Goal: Transaction & Acquisition: Purchase product/service

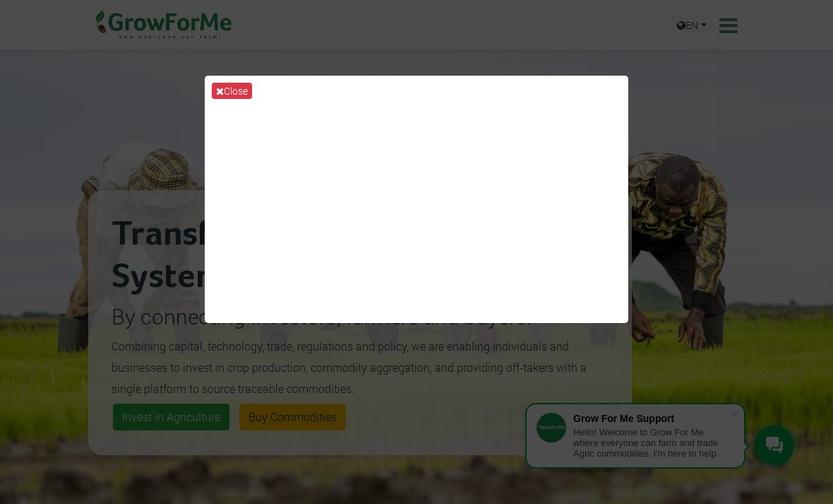
click at [238, 97] on button "Close" at bounding box center [232, 91] width 40 height 16
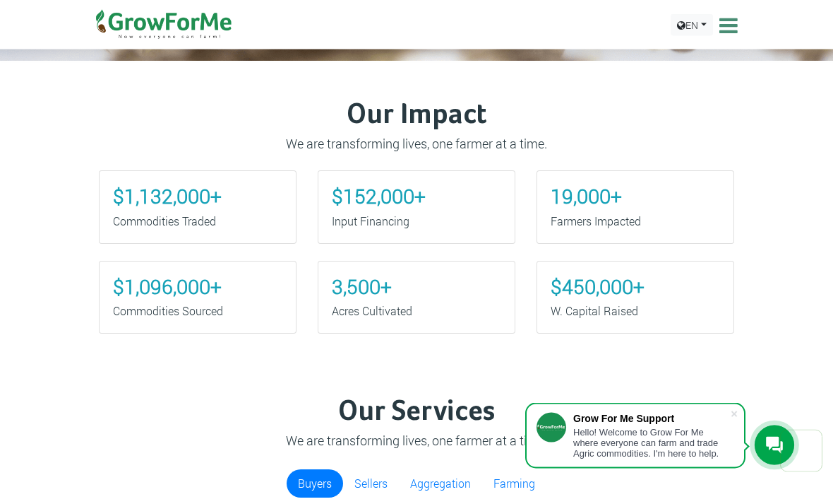
scroll to position [549, 0]
click at [736, 421] on span at bounding box center [735, 414] width 14 height 14
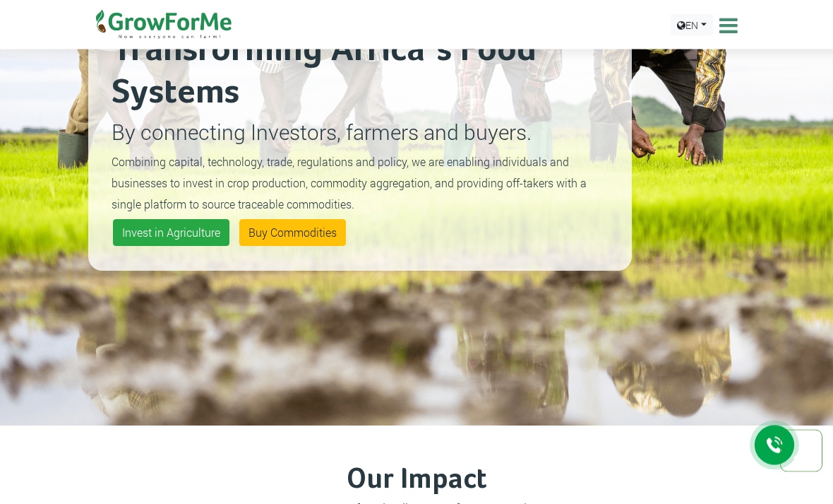
scroll to position [0, 0]
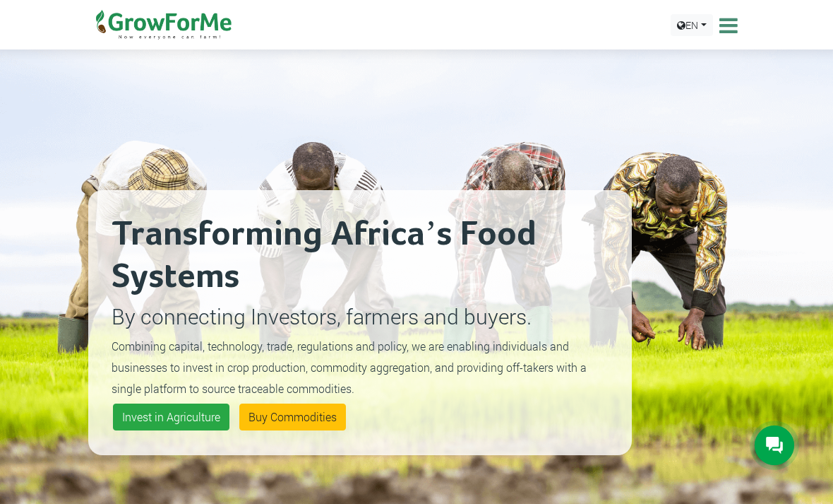
click at [732, 19] on icon at bounding box center [727, 25] width 22 height 21
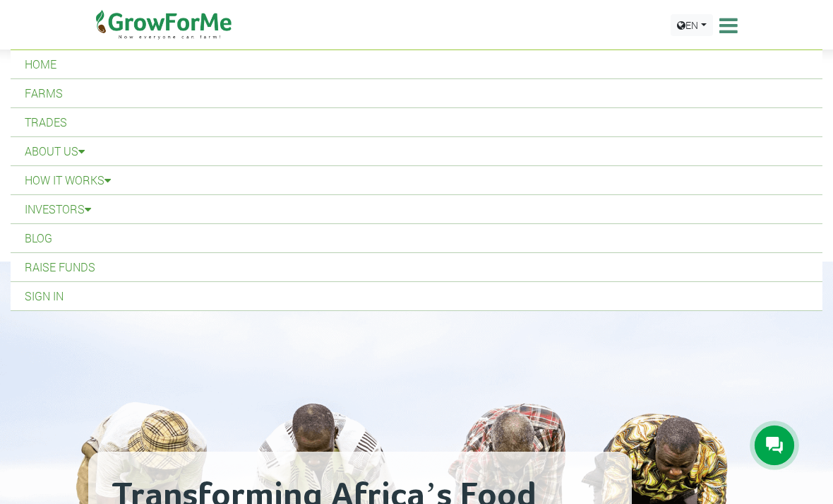
click at [59, 305] on link "Sign In" at bounding box center [417, 296] width 812 height 28
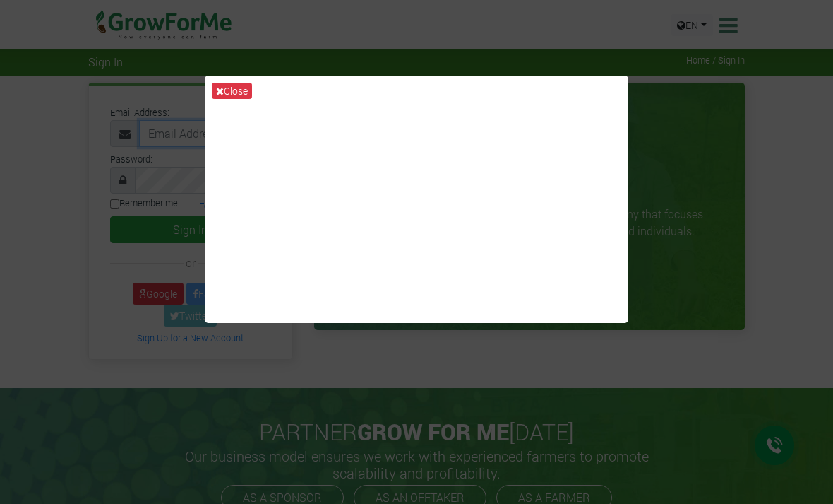
type input "233241790365@growforme.com"
click at [190, 229] on button "Sign In" at bounding box center [190, 229] width 161 height 27
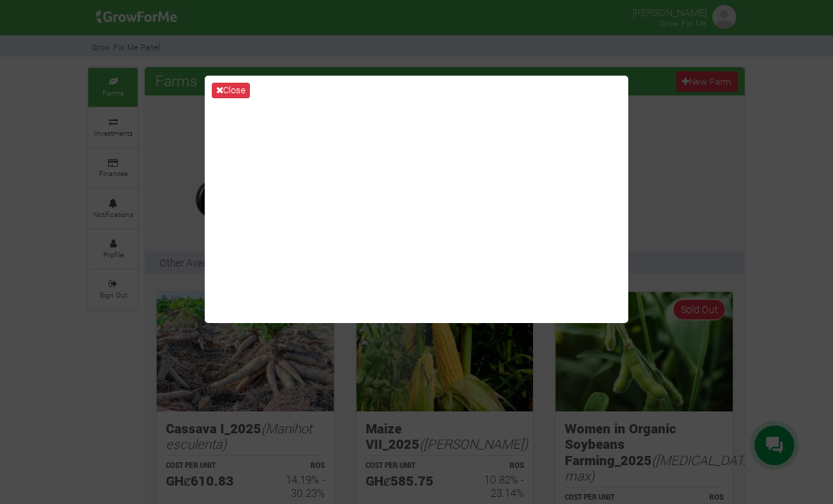
click at [230, 98] on button "Close" at bounding box center [231, 91] width 38 height 16
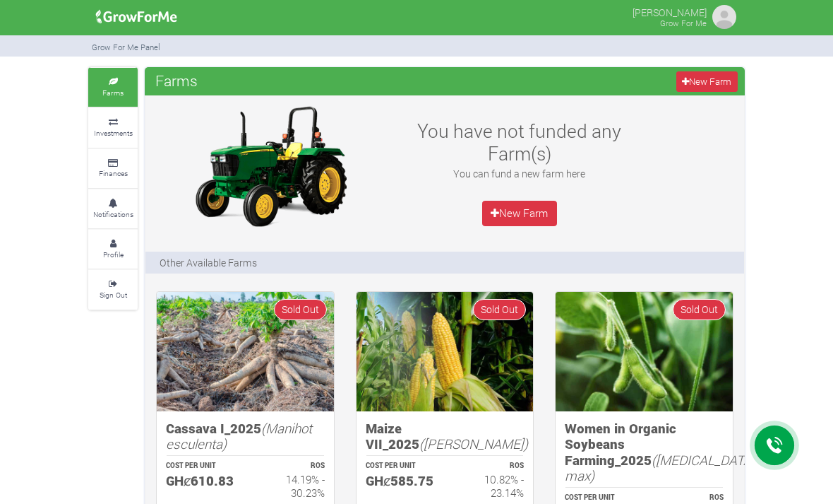
click at [121, 135] on small "Investments" at bounding box center [113, 133] width 39 height 10
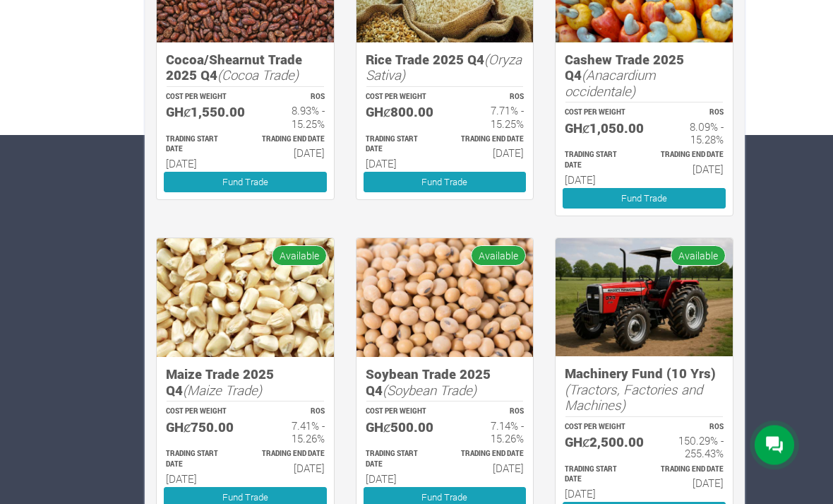
scroll to position [369, 0]
click at [285, 487] on link "Fund Trade" at bounding box center [245, 497] width 163 height 20
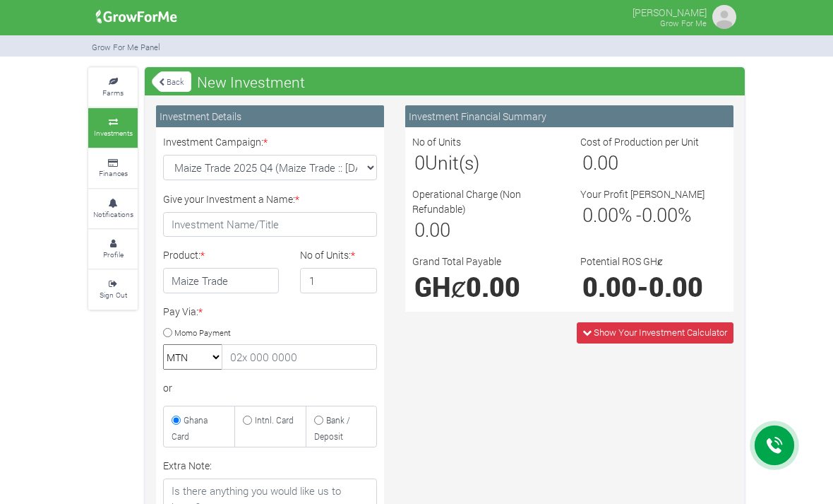
type input "1"
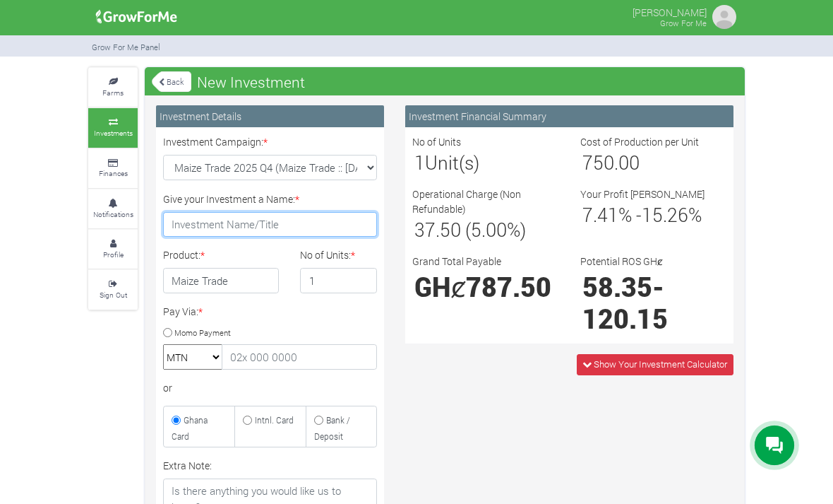
click at [334, 226] on input "Give your Investment a Name: *" at bounding box center [270, 224] width 214 height 25
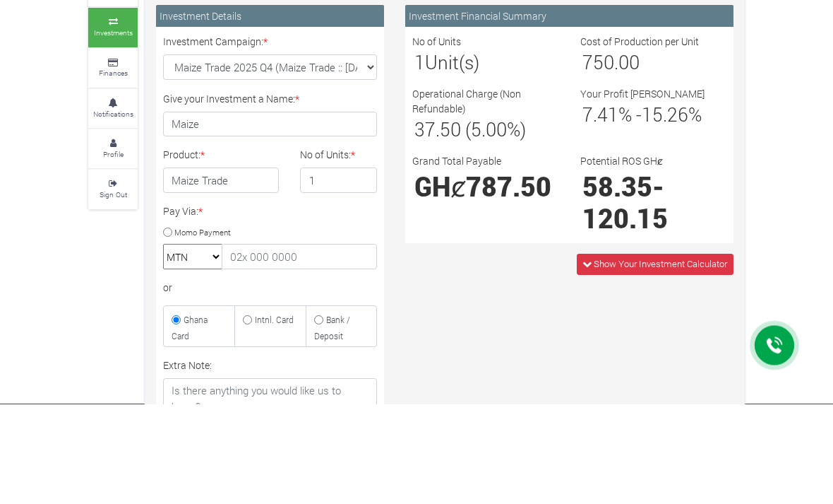
scroll to position [100, 0]
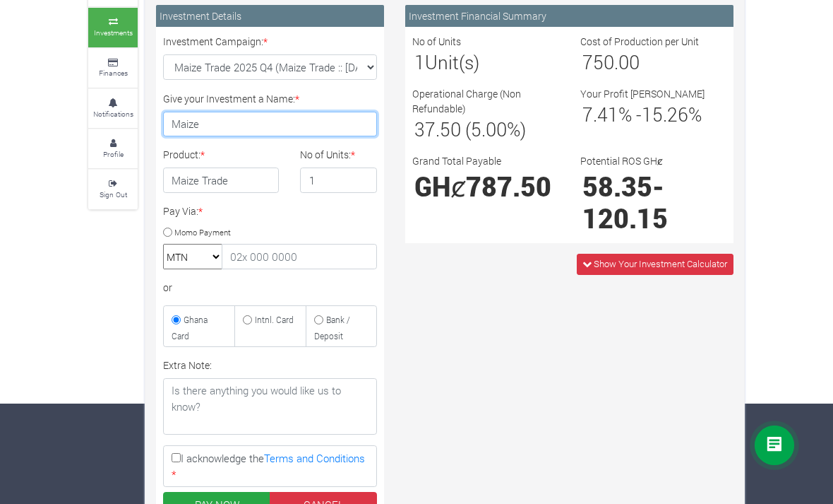
click at [271, 123] on input "Maize" at bounding box center [270, 124] width 214 height 25
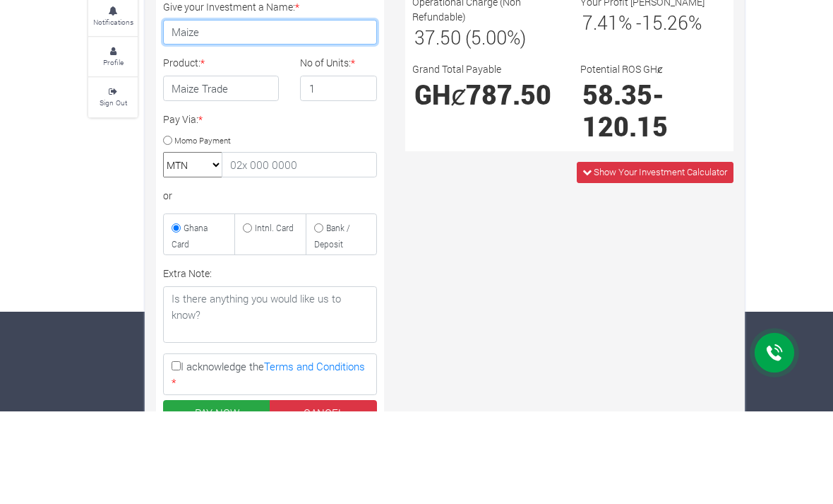
type input "Maize"
click at [181, 227] on small "Momo Payment" at bounding box center [202, 232] width 57 height 11
click at [172, 228] on input "Momo Payment" at bounding box center [167, 232] width 9 height 9
radio input "true"
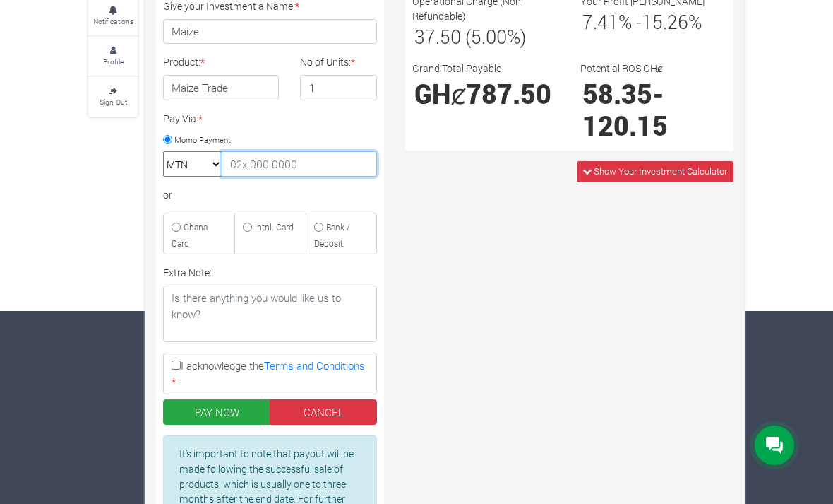
click at [301, 161] on input "text" at bounding box center [299, 163] width 155 height 25
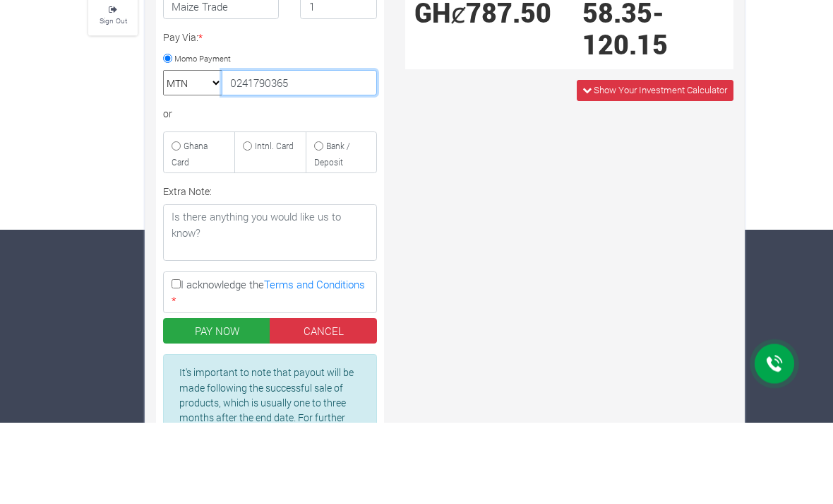
type input "0241790365"
click at [194, 222] on small "Ghana Card" at bounding box center [190, 236] width 36 height 28
click at [181, 223] on input "Ghana Card" at bounding box center [176, 227] width 9 height 9
radio input "true"
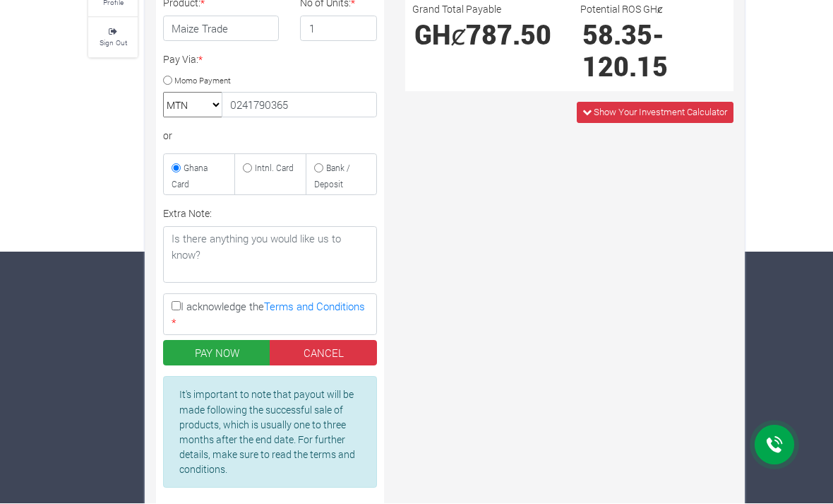
click at [174, 302] on input "I acknowledge the Terms and Conditions *" at bounding box center [176, 306] width 9 height 9
checkbox input "true"
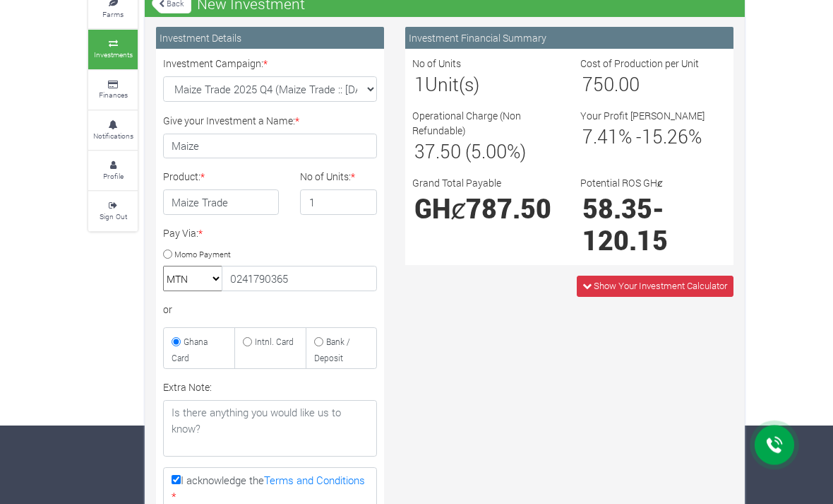
scroll to position [78, 0]
click at [323, 88] on select "Maize Trade 2025 Q4 (Maize Trade :: 01st Oct 2025 - 31st Mar 2026) Cashew Trade…" at bounding box center [270, 88] width 214 height 25
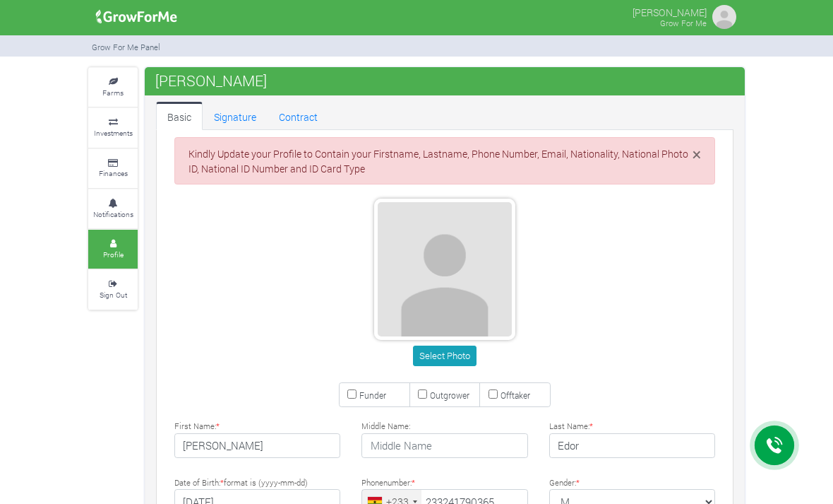
type input "24 179 0365"
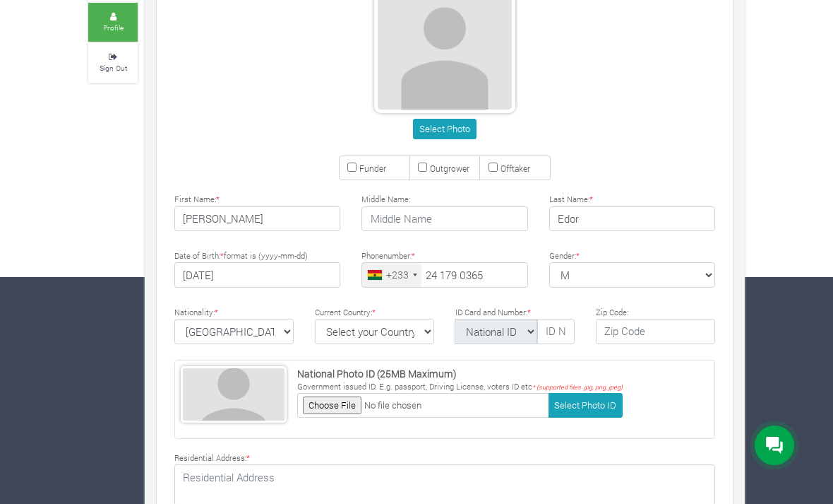
scroll to position [232, 0]
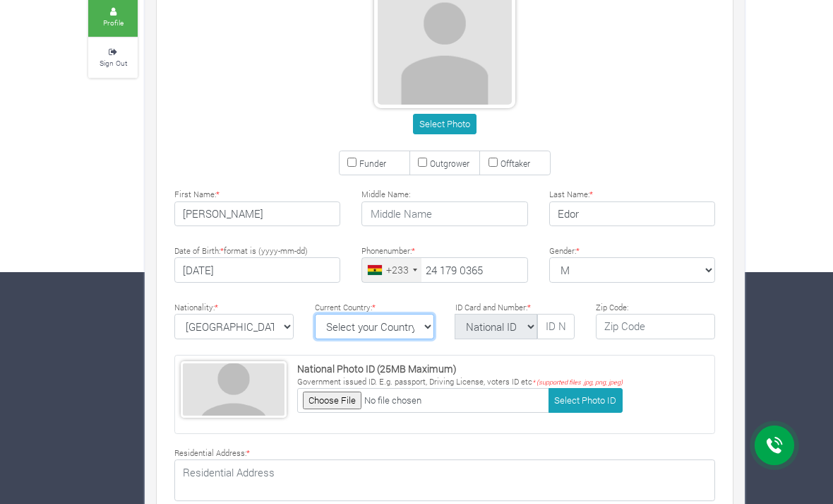
click at [397, 324] on select "Select your Country [GEOGRAPHIC_DATA] [GEOGRAPHIC_DATA] [GEOGRAPHIC_DATA] [US_S…" at bounding box center [374, 326] width 119 height 25
select select "[GEOGRAPHIC_DATA]"
click at [559, 327] on input "text" at bounding box center [556, 326] width 37 height 25
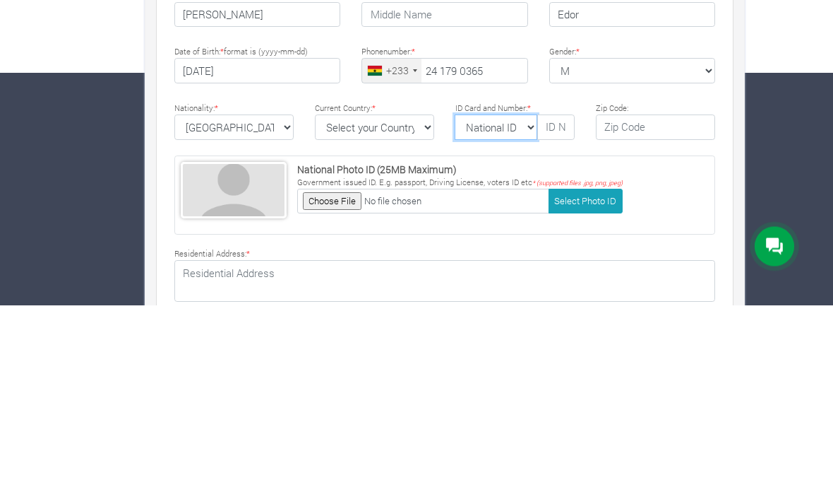
click at [505, 314] on select "National ID [GEOGRAPHIC_DATA] ID Passport Drivers" at bounding box center [496, 326] width 83 height 25
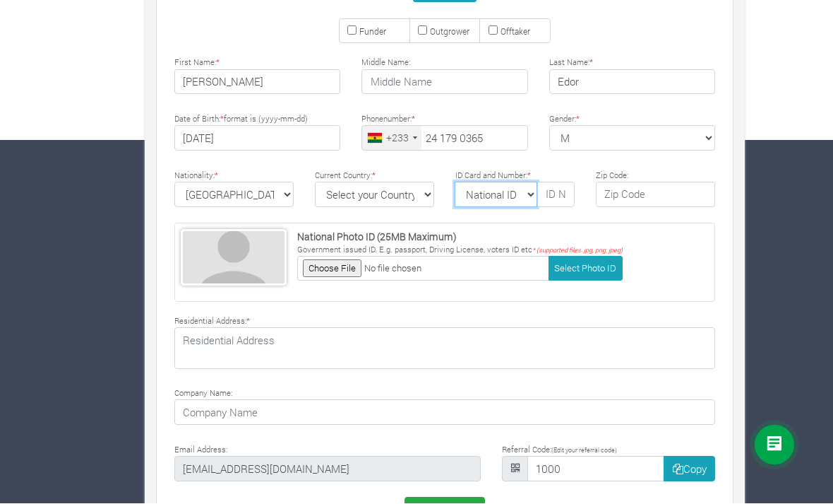
select select "Ghana ID"
click at [546, 195] on input "text" at bounding box center [556, 194] width 37 height 25
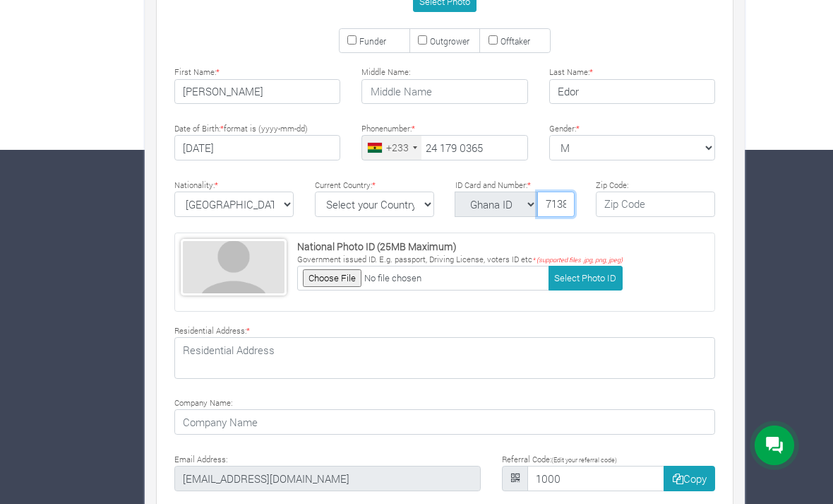
scroll to position [351, 0]
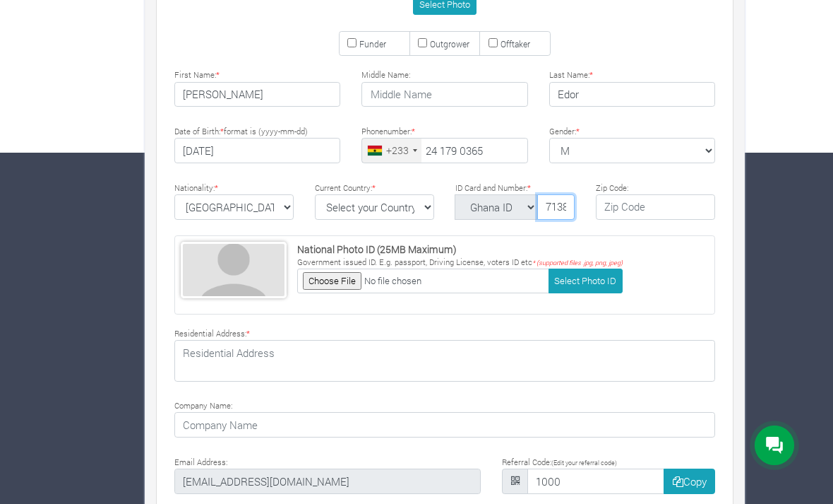
click at [547, 203] on input "713835329-1" at bounding box center [556, 206] width 37 height 25
type input "GHA-713835329-1"
click at [648, 207] on input "text" at bounding box center [655, 206] width 119 height 25
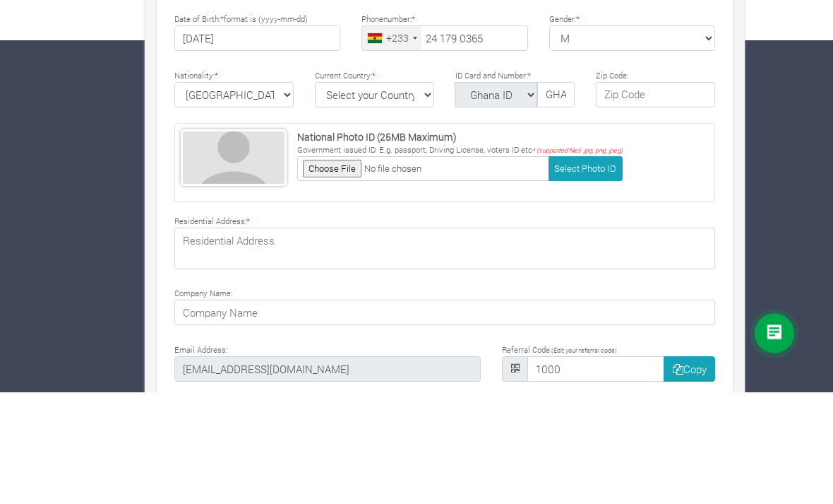
click at [329, 268] on input "file" at bounding box center [423, 280] width 252 height 25
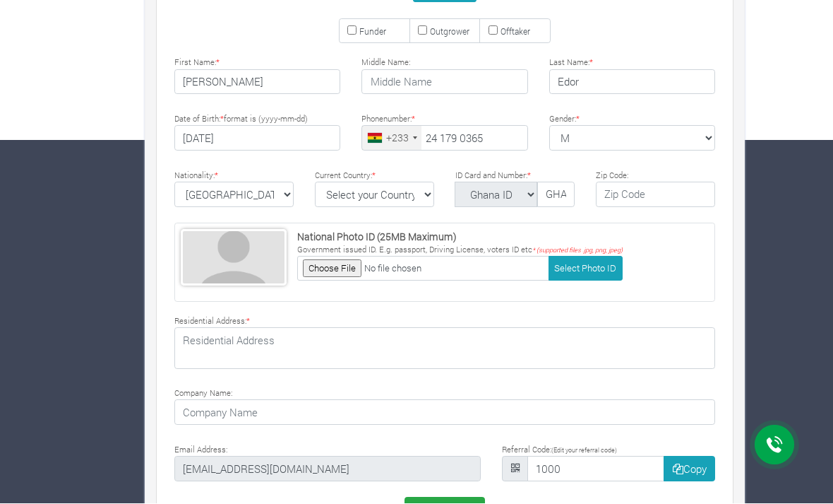
type input "C:\fakepath\image.jpg"
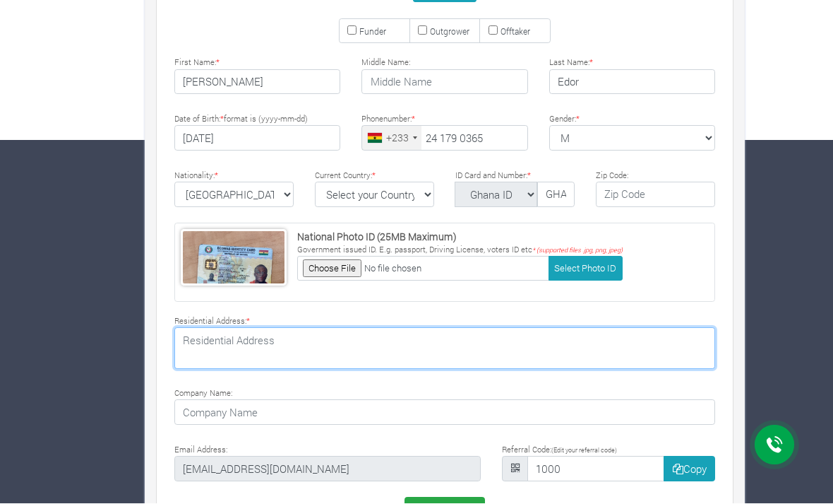
click at [605, 348] on textarea at bounding box center [444, 348] width 541 height 41
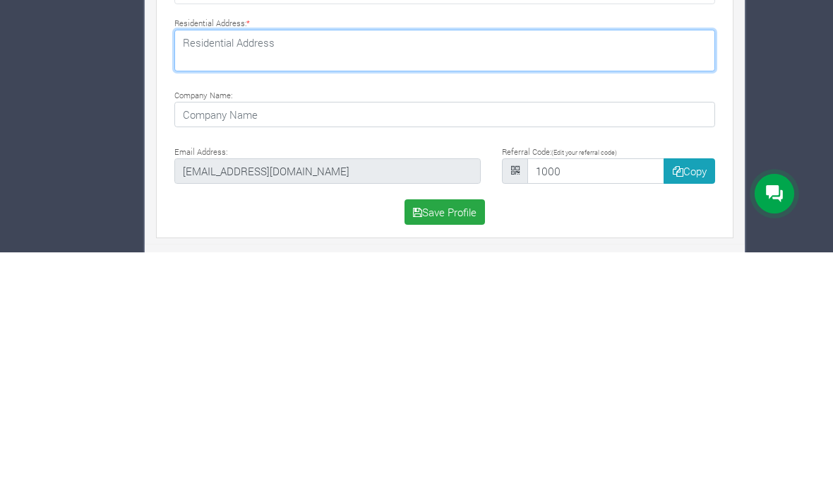
scroll to position [410, 0]
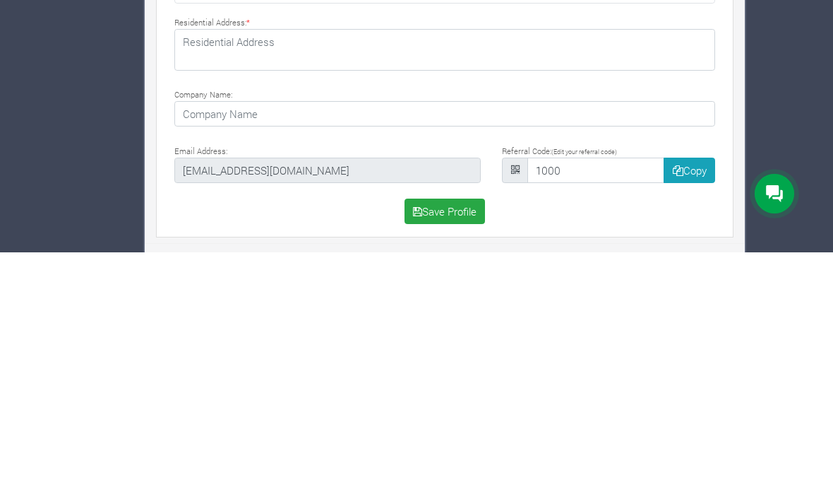
click at [464, 450] on button "Save Profile" at bounding box center [445, 462] width 81 height 25
click at [467, 450] on button "Save Profile" at bounding box center [445, 462] width 81 height 25
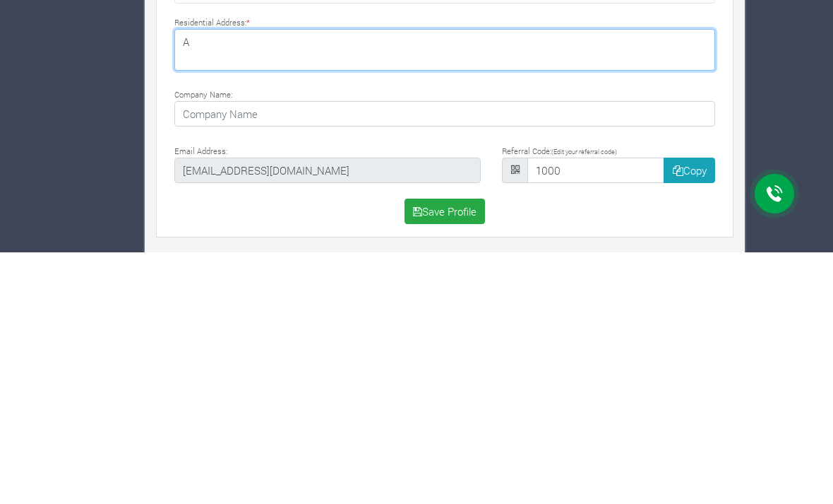
scroll to position [410, 0]
type textarea "Akatsi"
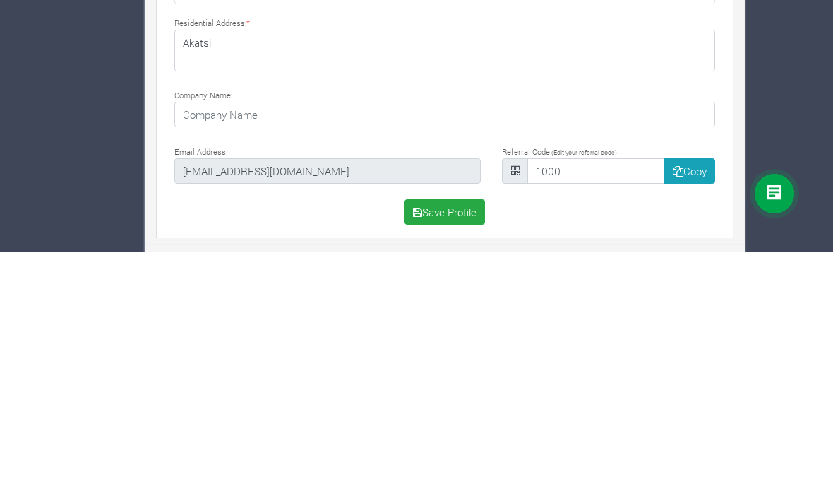
click at [444, 451] on button "Save Profile" at bounding box center [445, 463] width 81 height 25
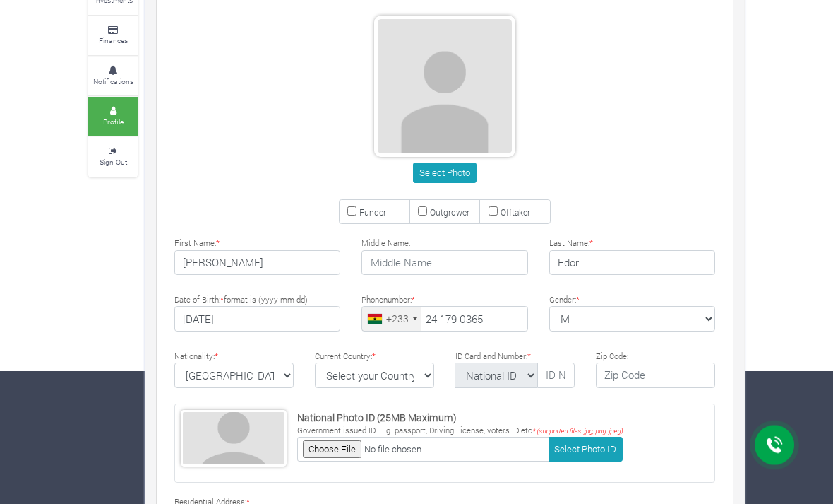
scroll to position [133, 0]
click at [556, 381] on input "text" at bounding box center [556, 374] width 37 height 25
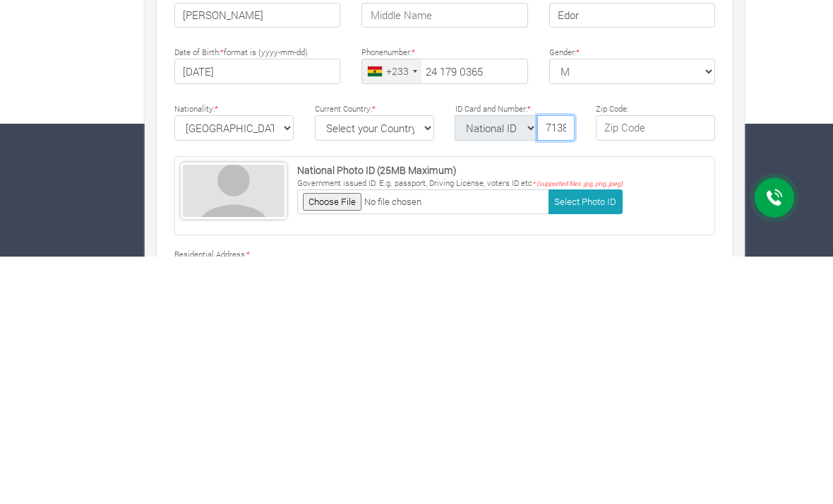
type input "7138353291"
click at [338, 437] on input "file" at bounding box center [423, 449] width 252 height 25
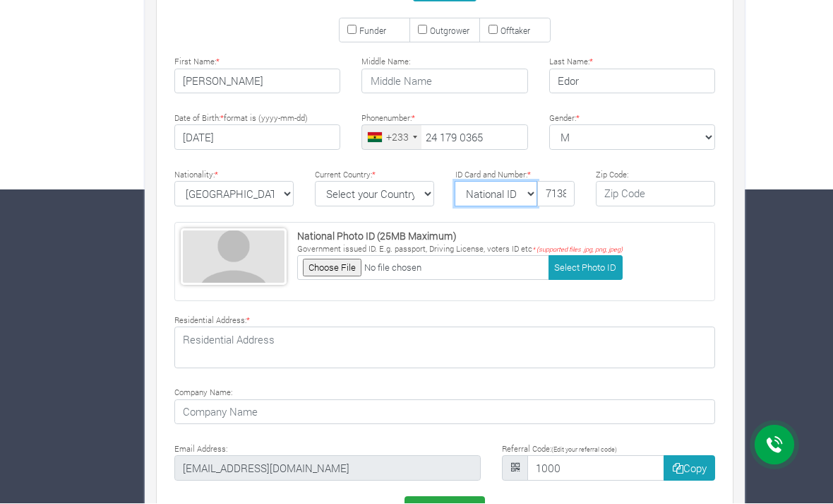
click at [515, 195] on select "National ID [GEOGRAPHIC_DATA] ID Passport Drivers" at bounding box center [496, 194] width 83 height 25
select select "Passport"
click at [362, 266] on input "file" at bounding box center [423, 268] width 252 height 25
type input "C:\fakepath\image.jpg"
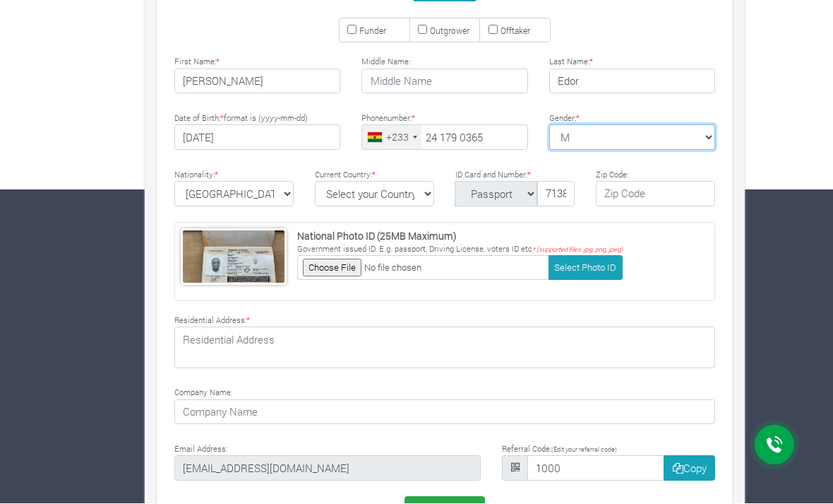
click at [609, 138] on select "M Female Male" at bounding box center [633, 137] width 166 height 25
click at [574, 193] on input "7138353291" at bounding box center [556, 194] width 37 height 25
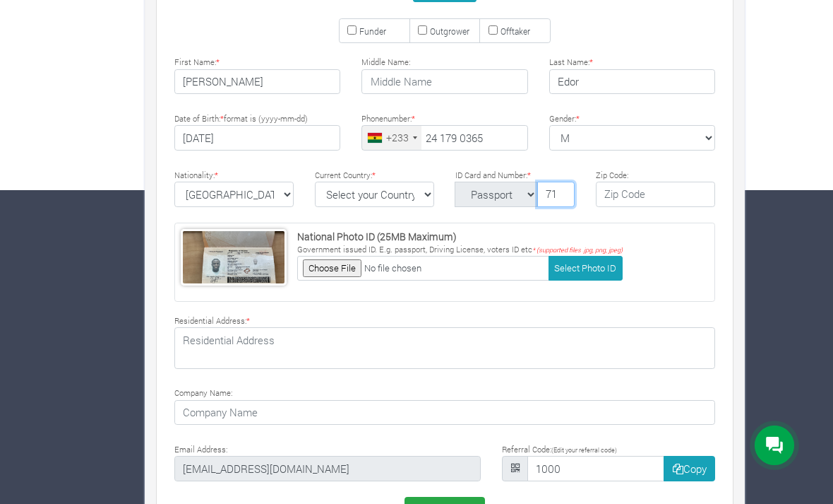
type input "7"
type input "G2663187"
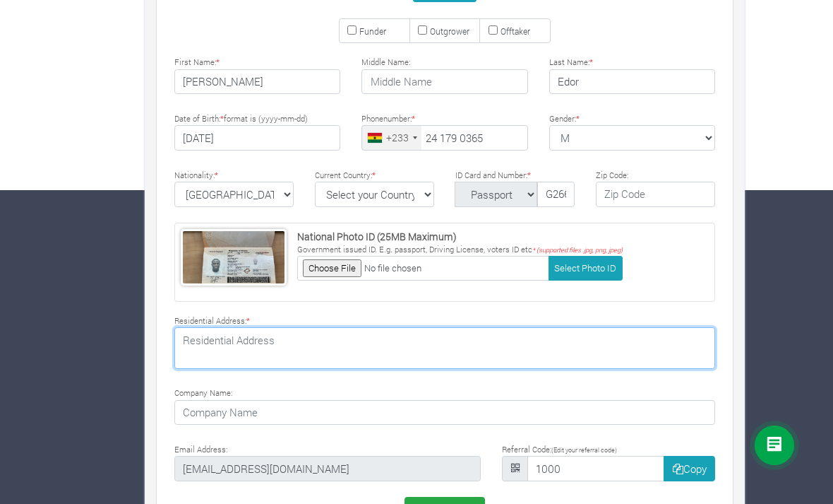
click at [377, 346] on textarea at bounding box center [444, 347] width 541 height 41
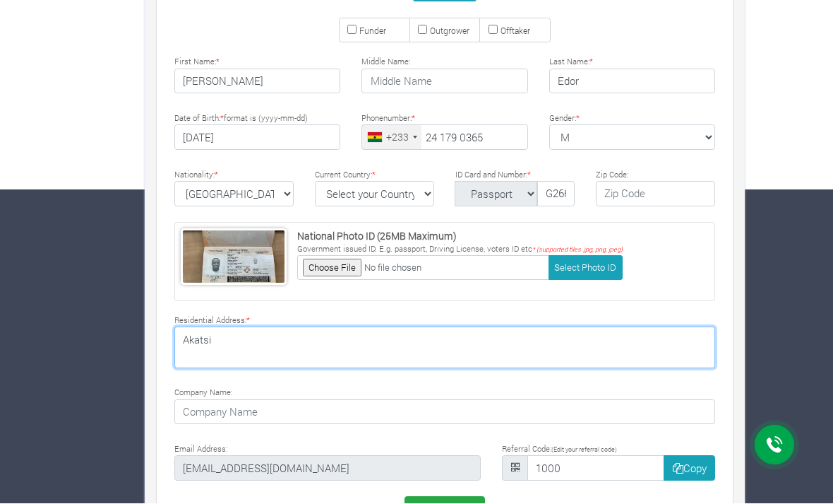
type textarea "Akatsi"
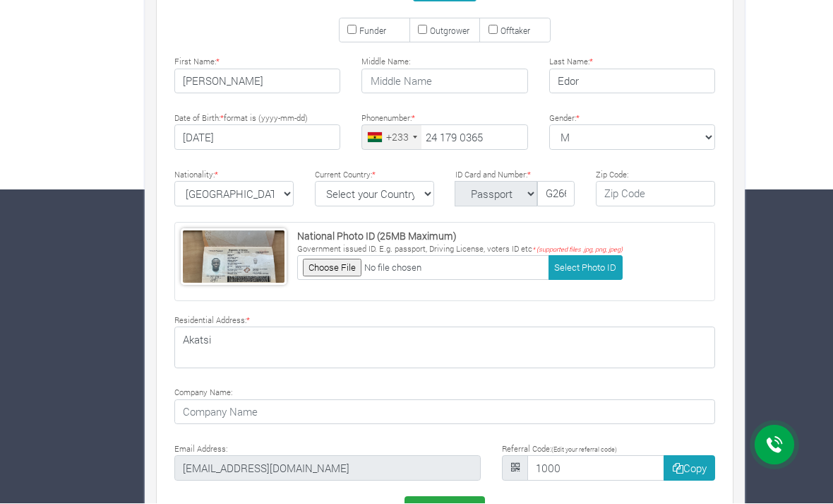
click at [456, 503] on button "Save Profile" at bounding box center [445, 509] width 81 height 25
click at [404, 194] on select "Select your Country Afghanistan Albania Algeria American Samoa Andorra Angola A…" at bounding box center [374, 194] width 119 height 25
select select "Ghana"
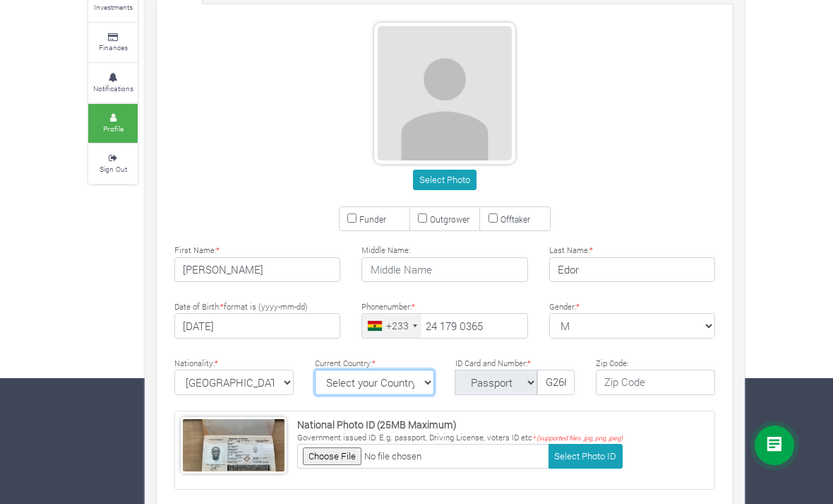
scroll to position [125, 0]
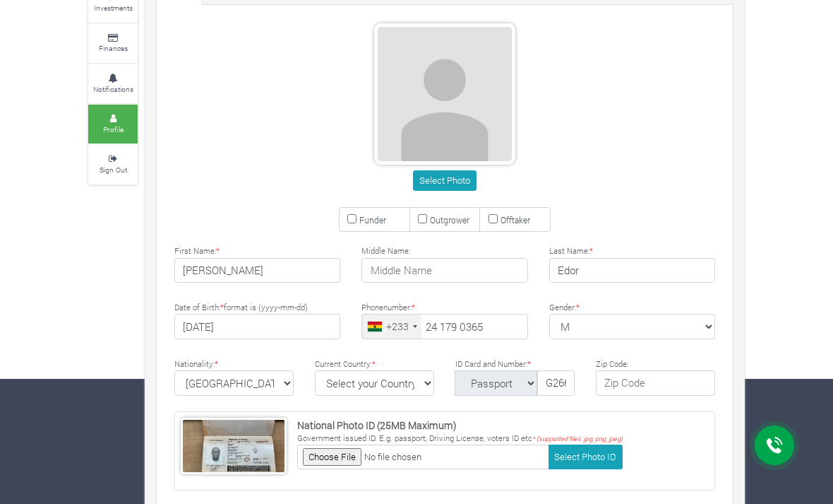
click at [355, 221] on input "Funder" at bounding box center [352, 218] width 9 height 9
checkbox input "true"
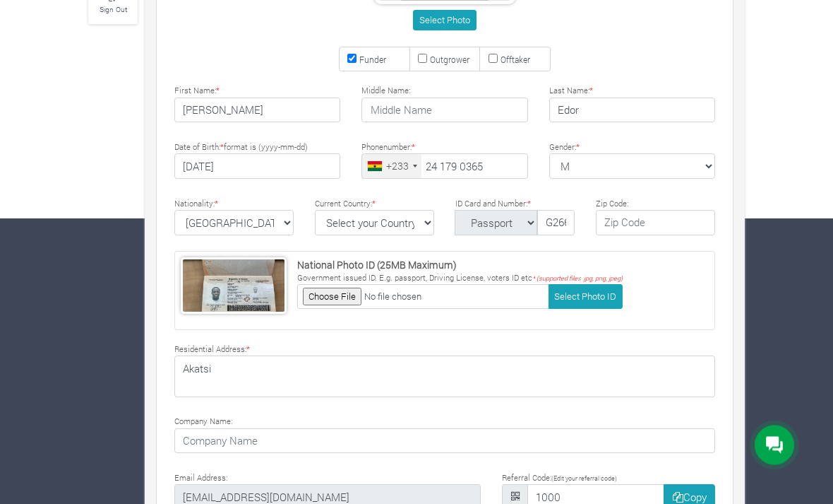
scroll to position [294, 0]
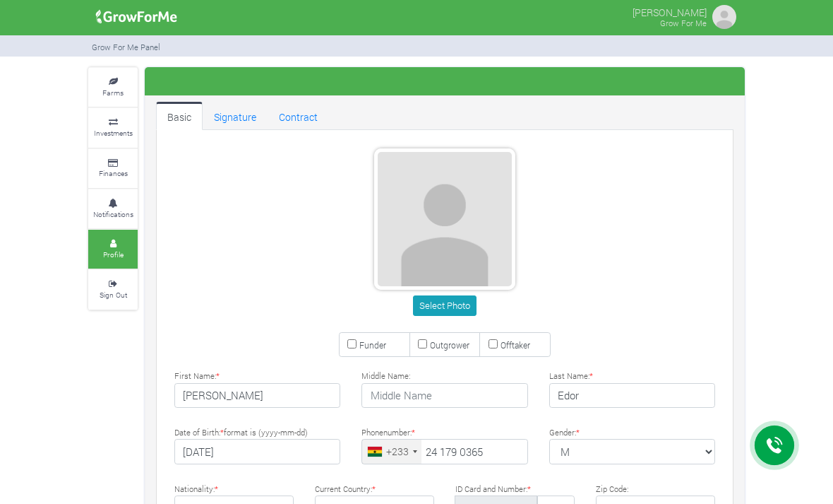
click at [234, 118] on link "Signature" at bounding box center [235, 116] width 65 height 28
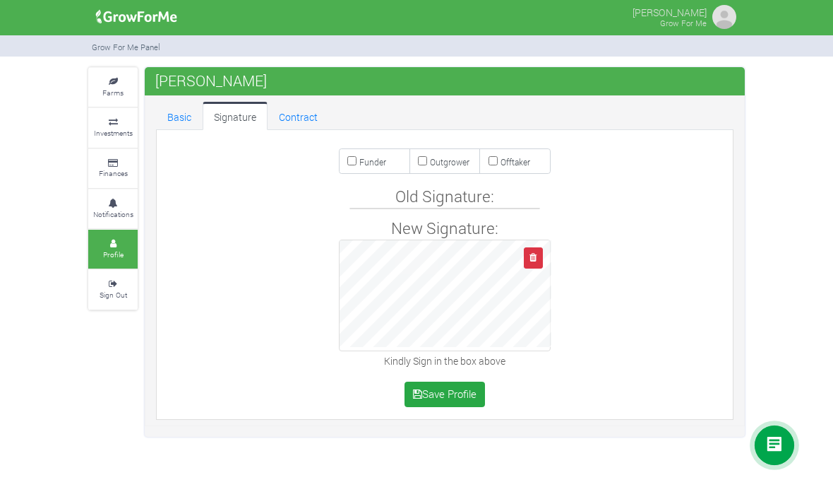
click at [535, 259] on icon "button" at bounding box center [533, 257] width 7 height 9
click at [535, 253] on icon "button" at bounding box center [533, 257] width 7 height 9
click at [463, 389] on button "Save Profile" at bounding box center [445, 393] width 81 height 25
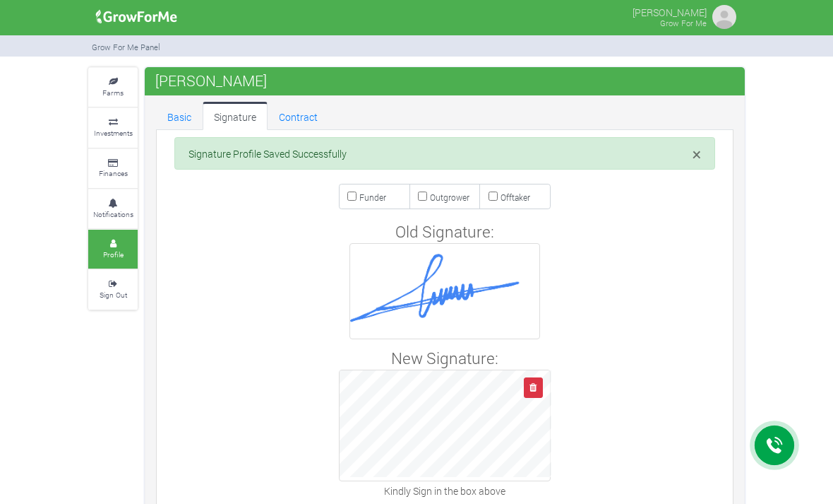
click at [352, 194] on input "Funder" at bounding box center [352, 195] width 9 height 9
checkbox input "true"
click at [299, 109] on link "Contract" at bounding box center [298, 116] width 61 height 28
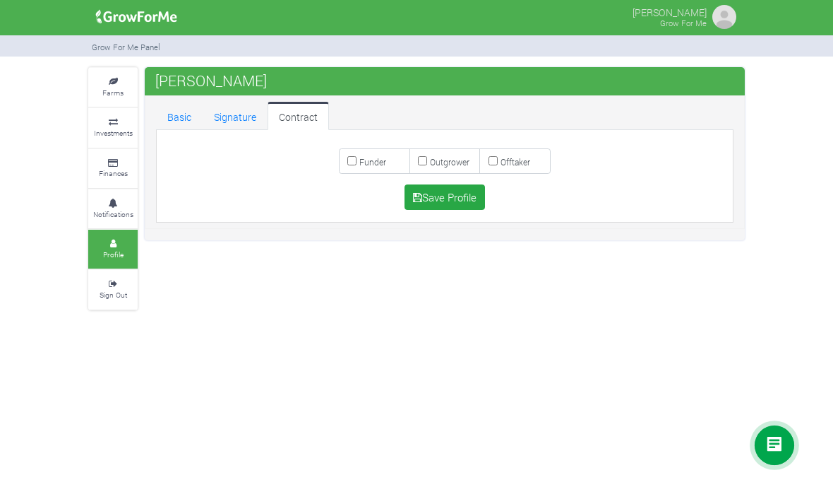
click at [355, 163] on input "Funder" at bounding box center [352, 160] width 9 height 9
checkbox input "true"
click at [459, 198] on button "Save Profile" at bounding box center [445, 196] width 81 height 25
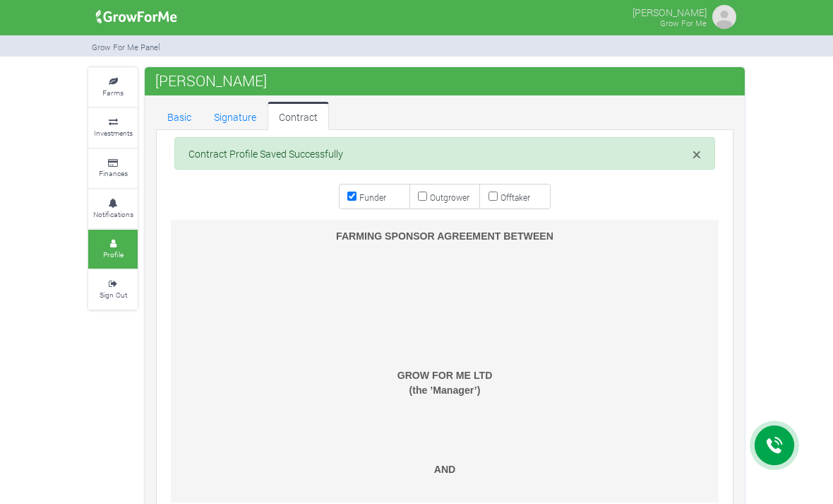
click at [295, 121] on link "Contract" at bounding box center [298, 116] width 61 height 28
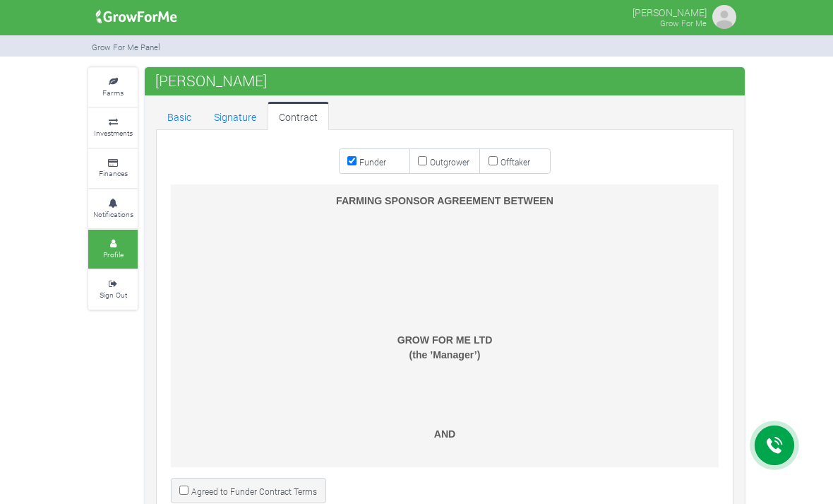
click at [304, 109] on link "Contract" at bounding box center [298, 116] width 61 height 28
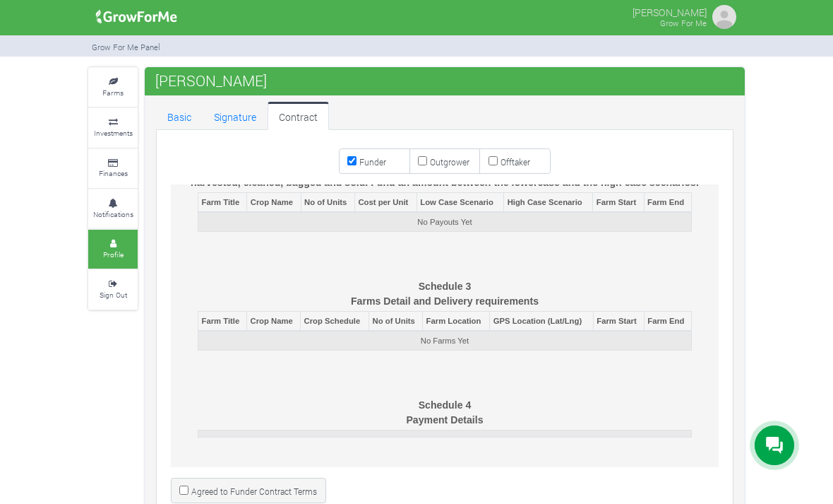
scroll to position [5146, 0]
click at [184, 493] on input "Agreed to Funder Contract Terms" at bounding box center [183, 489] width 9 height 9
checkbox input "true"
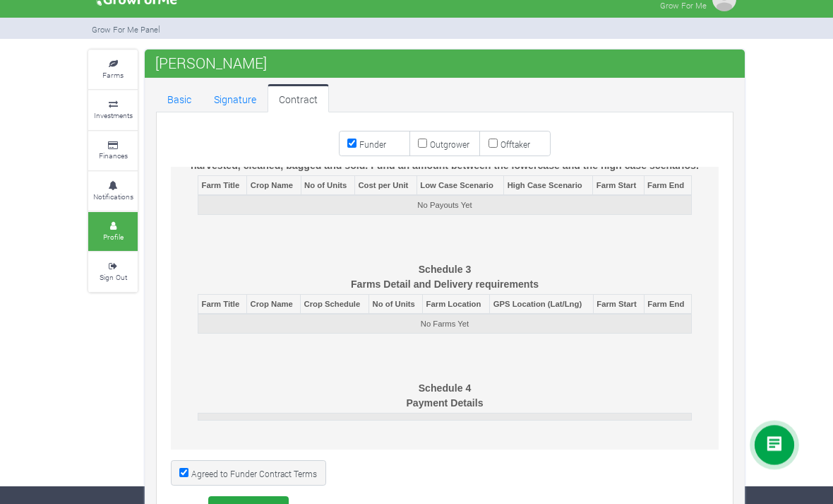
scroll to position [17, 0]
click at [278, 497] on button "Save Profile" at bounding box center [248, 509] width 81 height 25
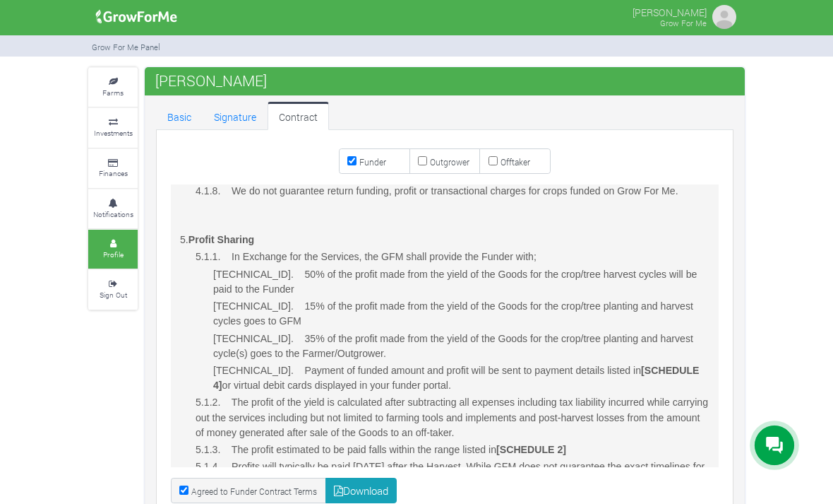
scroll to position [1527, 0]
click at [177, 110] on link "Basic" at bounding box center [179, 116] width 47 height 28
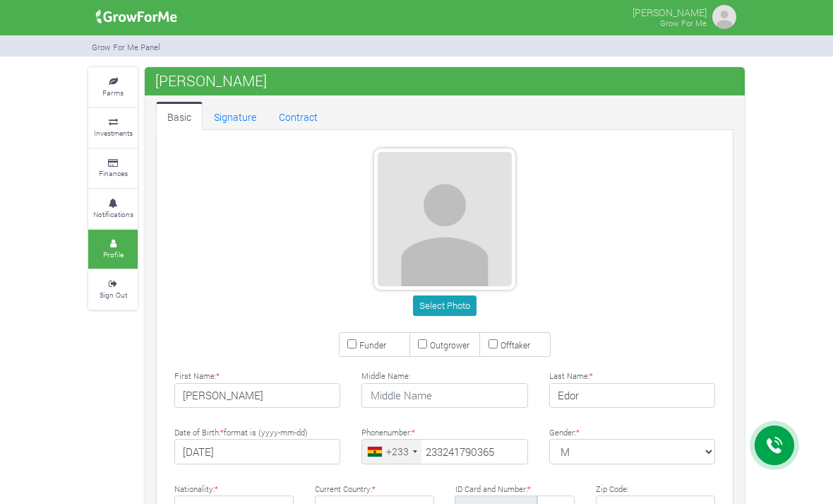
type input "24 179 0365"
click at [108, 123] on link "Investments" at bounding box center [112, 127] width 49 height 39
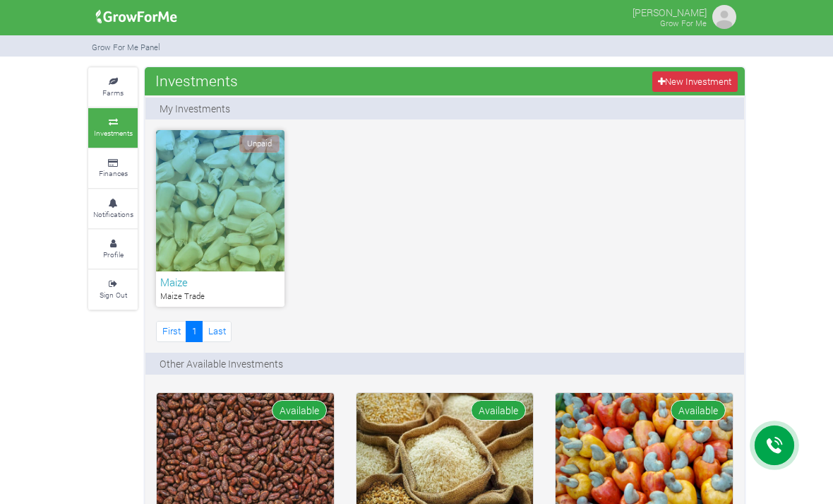
click at [268, 194] on div "Unpaid" at bounding box center [220, 200] width 129 height 141
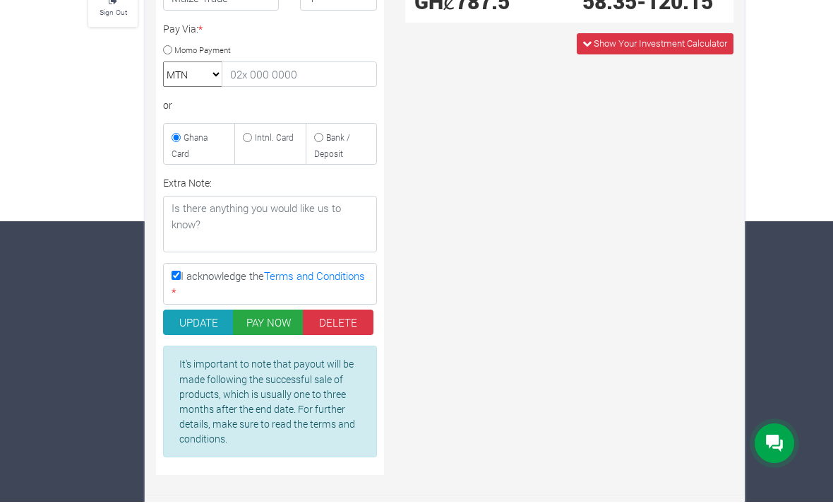
scroll to position [281, 0]
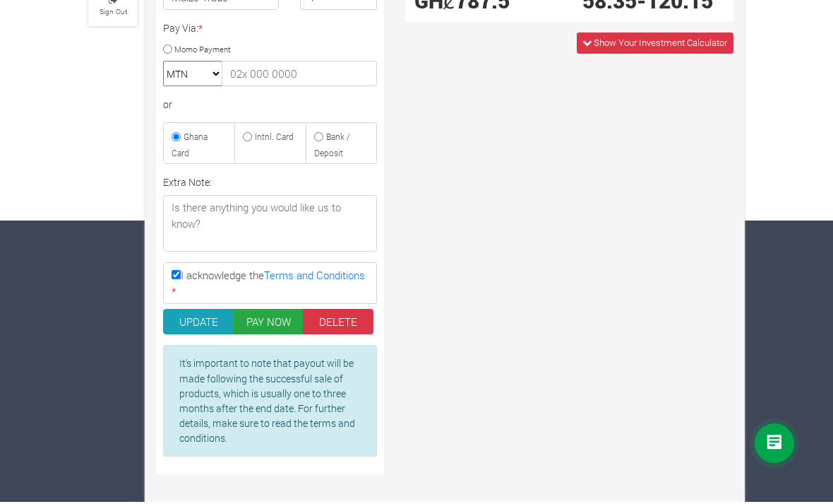
click at [268, 327] on button "PAY NOW" at bounding box center [268, 323] width 71 height 25
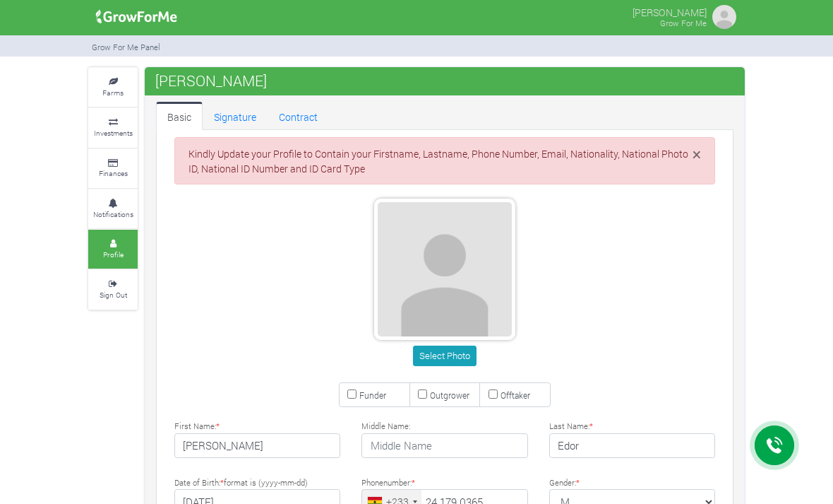
click at [117, 85] on link "Farms" at bounding box center [112, 87] width 49 height 39
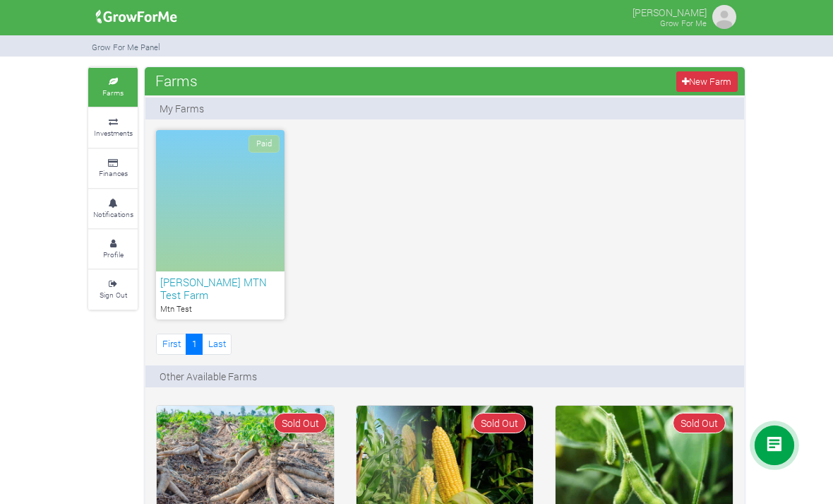
click at [196, 296] on h6 "[PERSON_NAME] MTN Test Farm" at bounding box center [220, 287] width 120 height 25
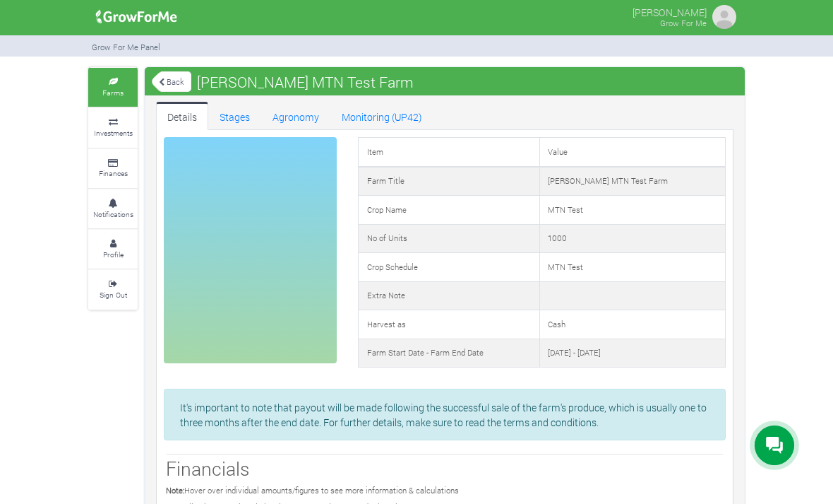
click at [230, 118] on link "Stages" at bounding box center [234, 116] width 53 height 28
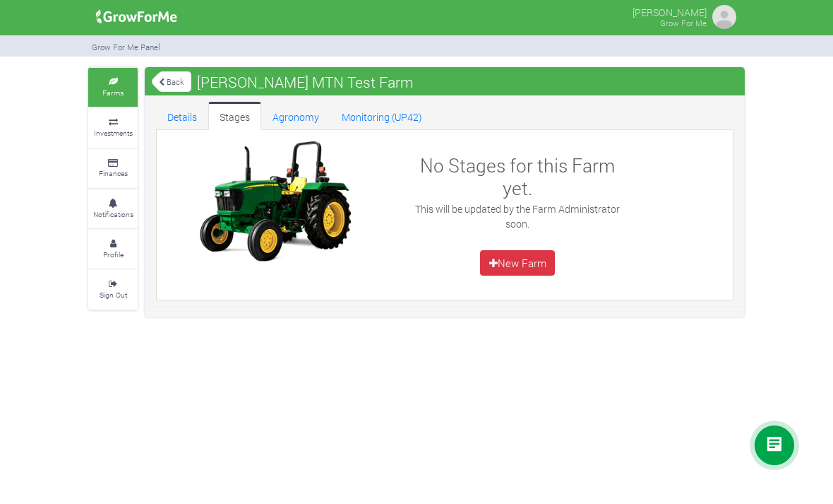
click at [292, 109] on link "Agronomy" at bounding box center [295, 116] width 69 height 28
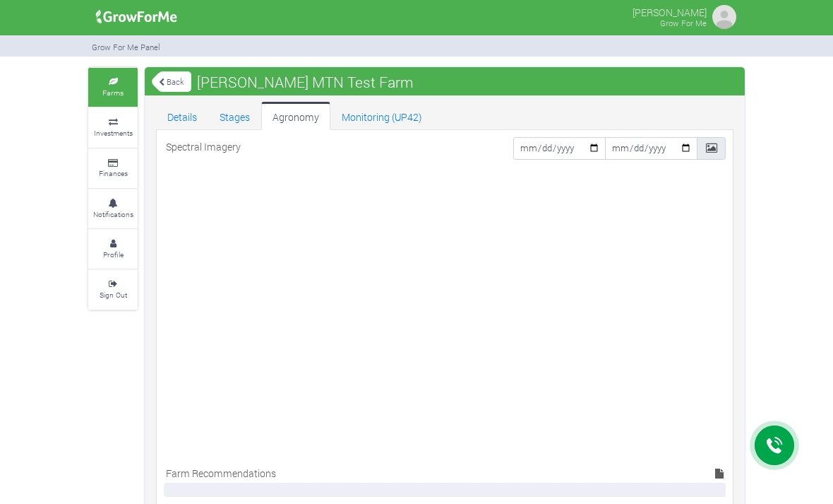
click at [384, 118] on link "Monitoring (UP42)" at bounding box center [382, 116] width 103 height 28
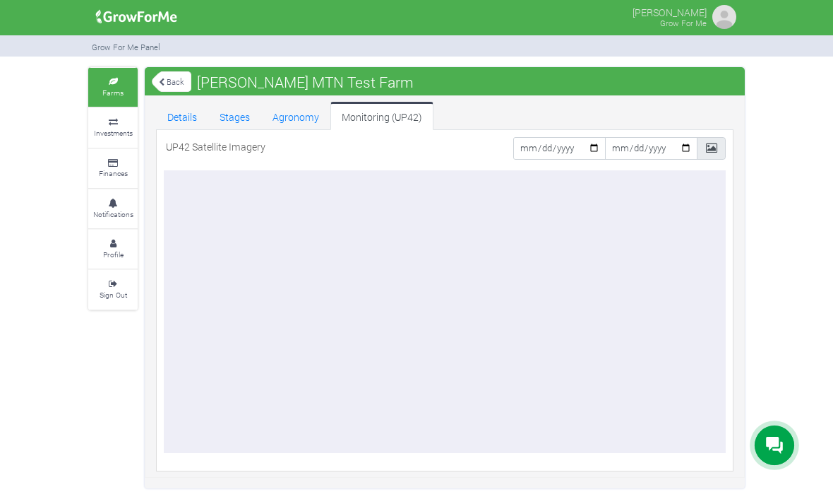
click at [103, 128] on small "Investments" at bounding box center [113, 133] width 39 height 10
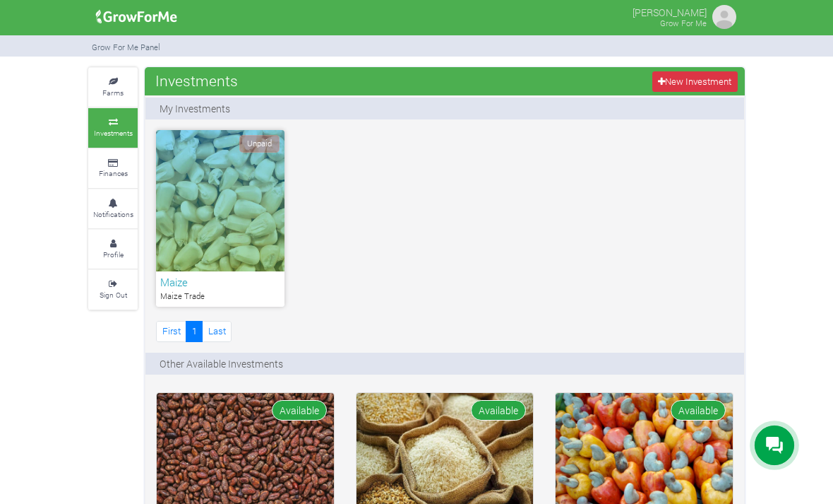
click at [95, 82] on icon at bounding box center [113, 81] width 42 height 7
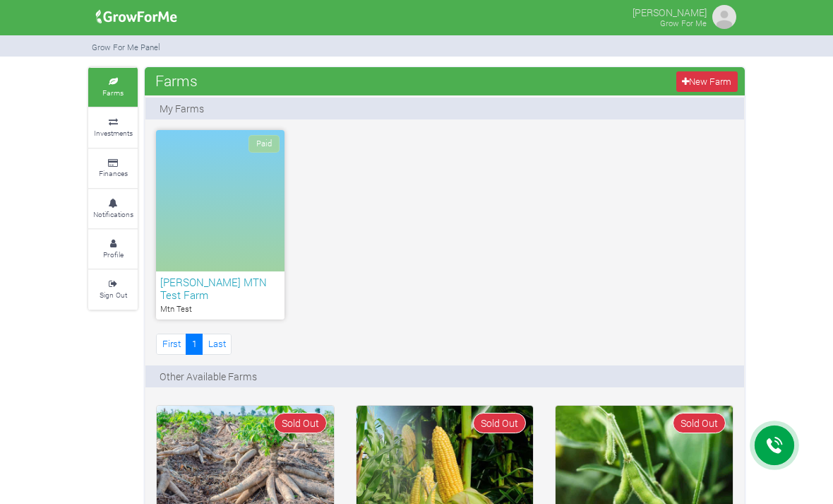
click at [100, 160] on icon at bounding box center [113, 163] width 42 height 7
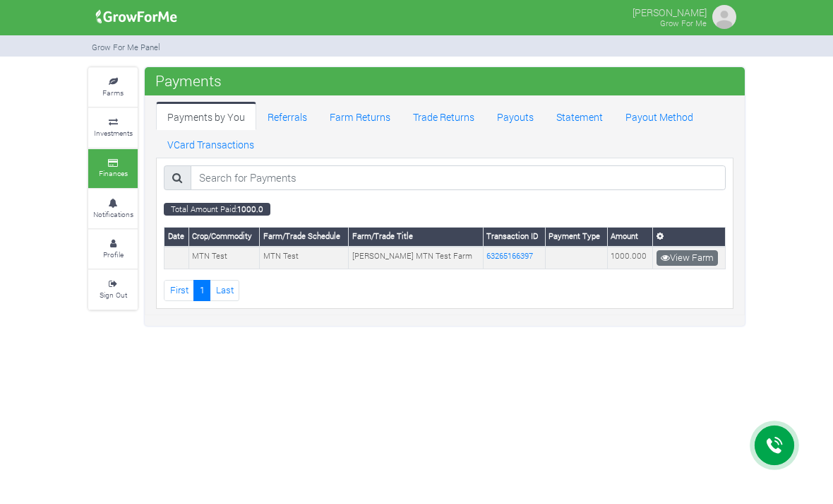
click at [108, 124] on link "Investments" at bounding box center [112, 127] width 49 height 39
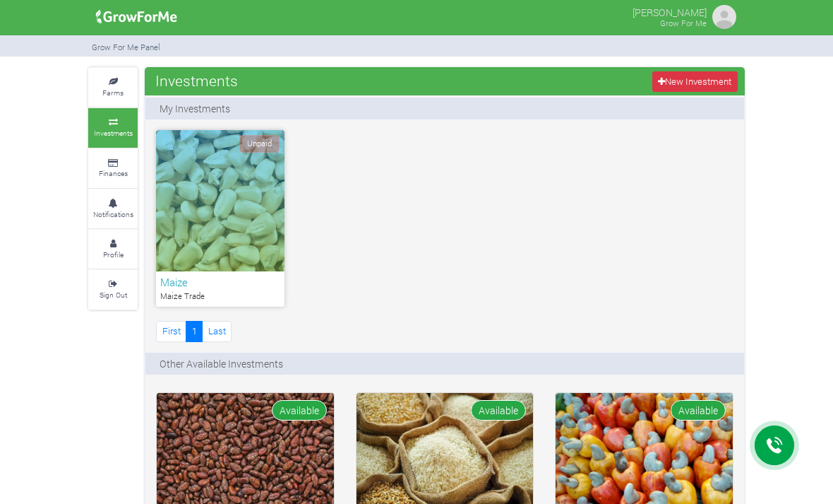
click at [107, 84] on link "Farms" at bounding box center [112, 87] width 49 height 39
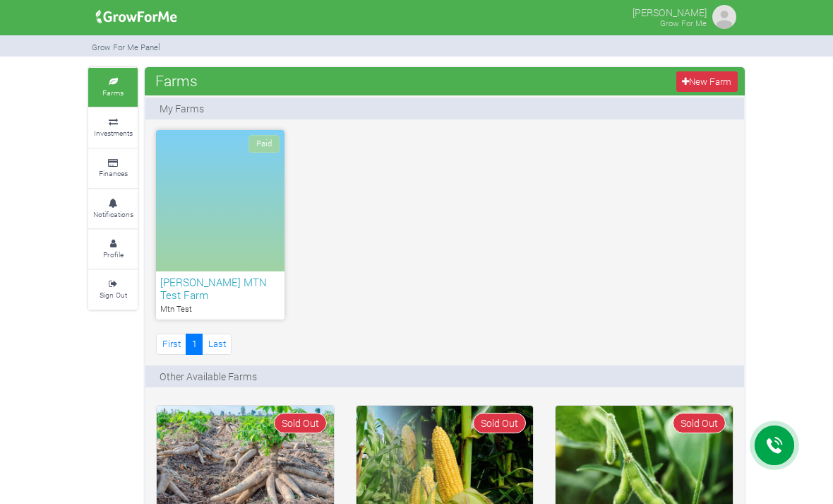
click at [721, 88] on link "New Farm" at bounding box center [707, 81] width 61 height 20
click at [103, 130] on small "Investments" at bounding box center [113, 133] width 39 height 10
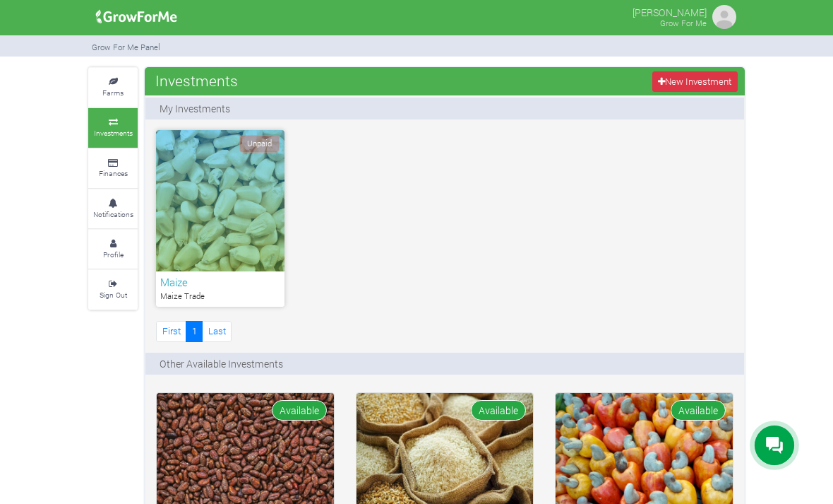
click at [174, 171] on div "Unpaid" at bounding box center [220, 200] width 129 height 141
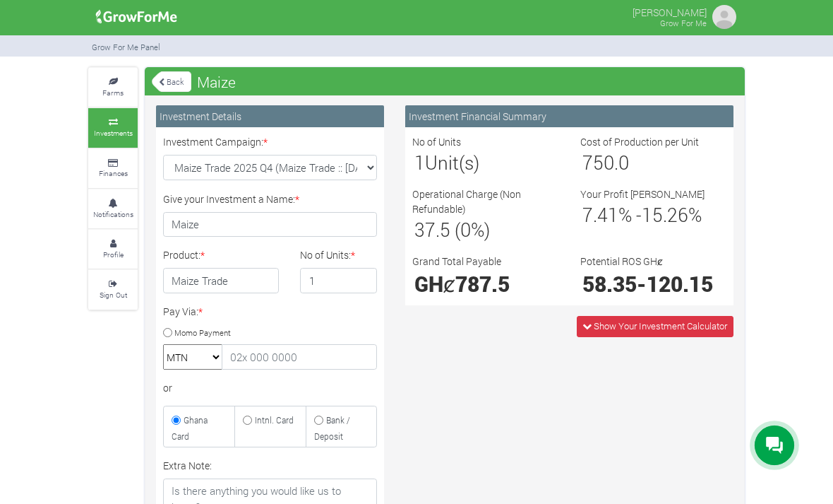
click at [101, 168] on small "Finances" at bounding box center [113, 173] width 29 height 10
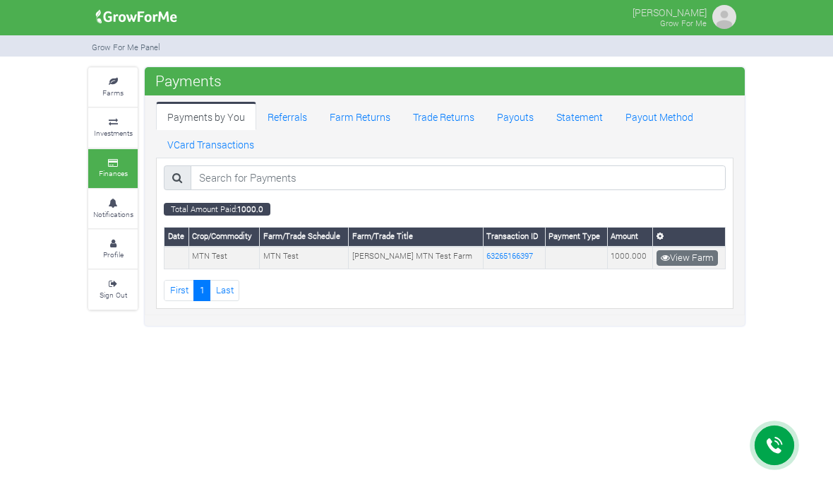
click at [272, 111] on link "Referrals" at bounding box center [287, 116] width 62 height 28
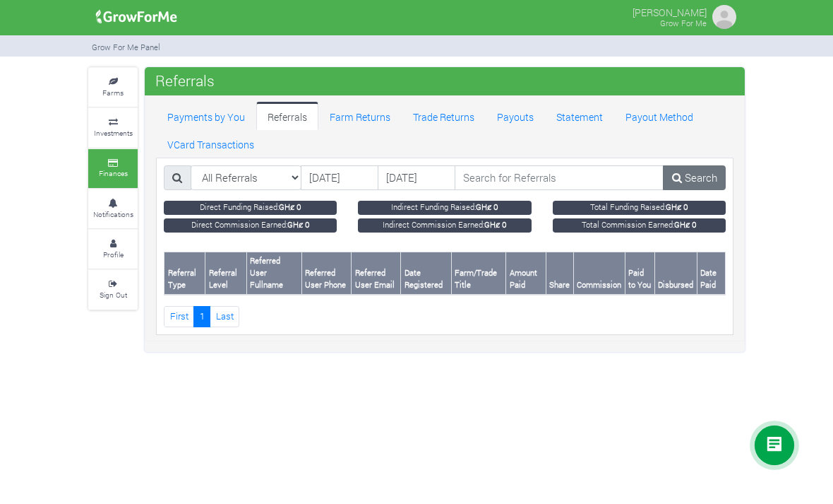
click at [377, 108] on link "Farm Returns" at bounding box center [360, 116] width 83 height 28
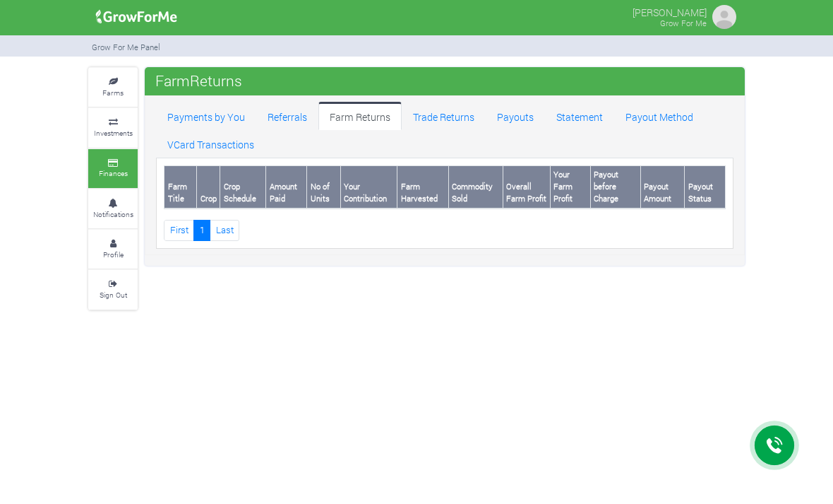
click at [457, 121] on link "Trade Returns" at bounding box center [444, 116] width 84 height 28
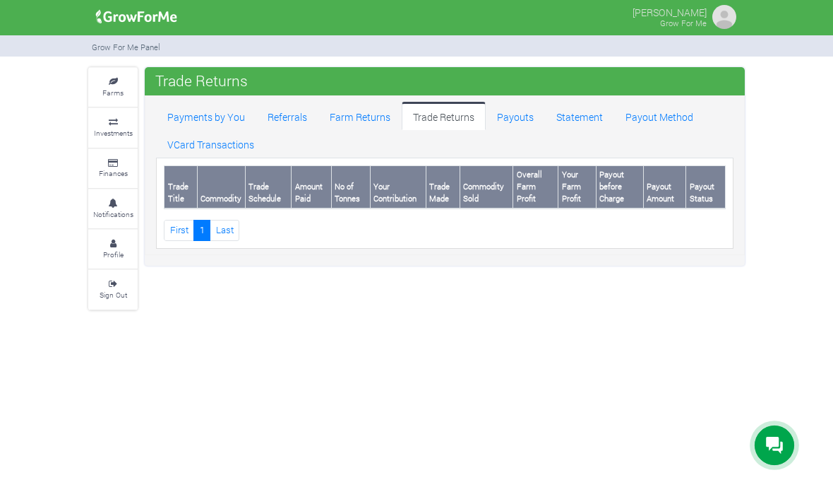
click at [712, 9] on img at bounding box center [725, 17] width 28 height 28
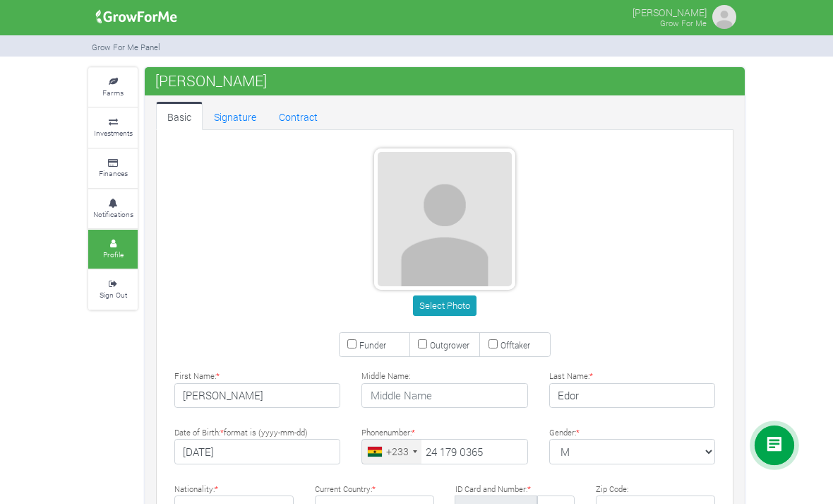
click at [456, 301] on button "Select Photo" at bounding box center [444, 305] width 63 height 20
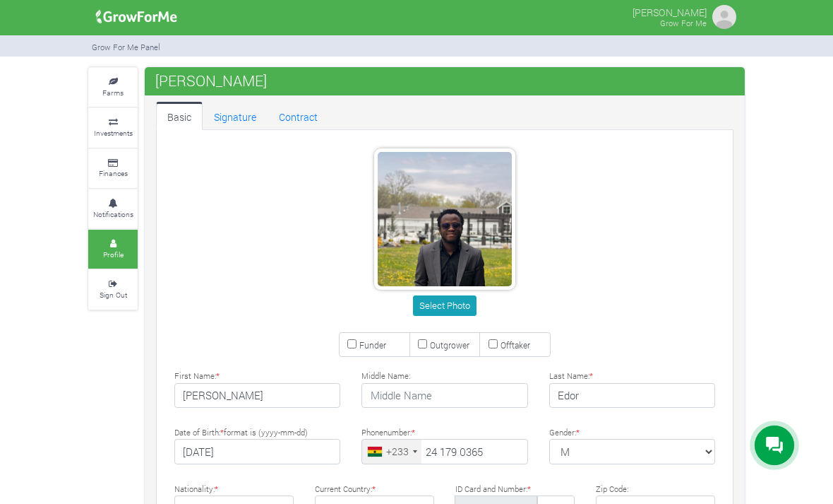
click at [459, 304] on button "Select Photo" at bounding box center [444, 305] width 63 height 20
click at [363, 341] on small "Funder" at bounding box center [373, 344] width 27 height 11
click at [357, 341] on input "Funder" at bounding box center [352, 343] width 9 height 9
checkbox input "true"
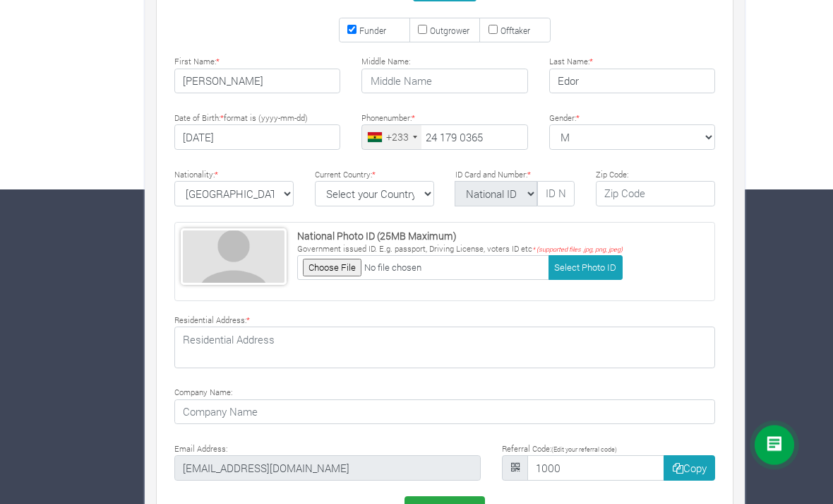
scroll to position [314, 0]
click at [469, 503] on button "Save Profile" at bounding box center [445, 509] width 81 height 25
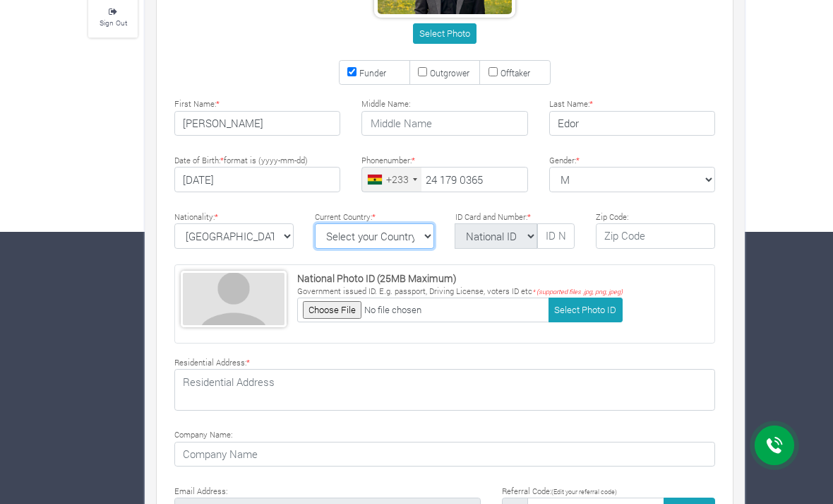
scroll to position [271, 0]
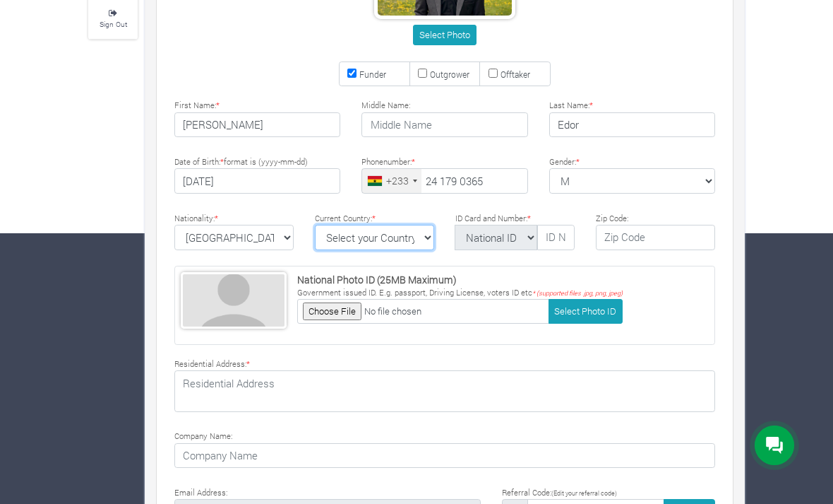
click at [413, 235] on select "Select your Country Afghanistan Albania Algeria American Samoa Andorra Angola A…" at bounding box center [374, 237] width 119 height 25
select select "Ghana"
click at [554, 235] on input "text" at bounding box center [556, 237] width 37 height 25
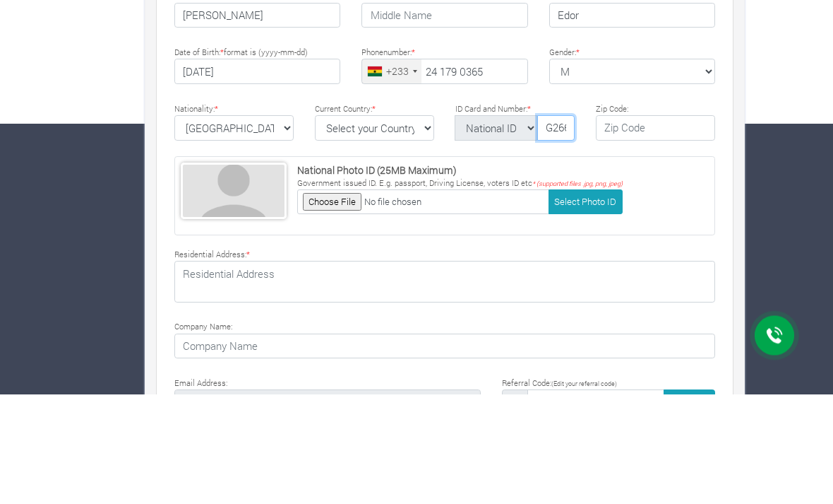
type input "G2663187"
click at [513, 225] on select "National ID Ghana ID Passport Drivers" at bounding box center [496, 237] width 83 height 25
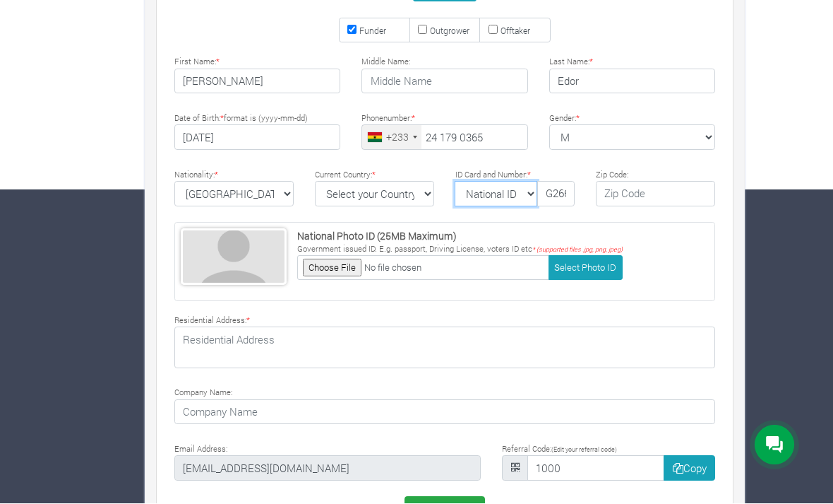
select select "Passport"
click at [327, 272] on input "file" at bounding box center [423, 268] width 252 height 25
click at [340, 266] on input "file" at bounding box center [423, 268] width 252 height 25
click at [343, 259] on input "file" at bounding box center [423, 268] width 252 height 25
type input "C:\fakepath\image.jpg"
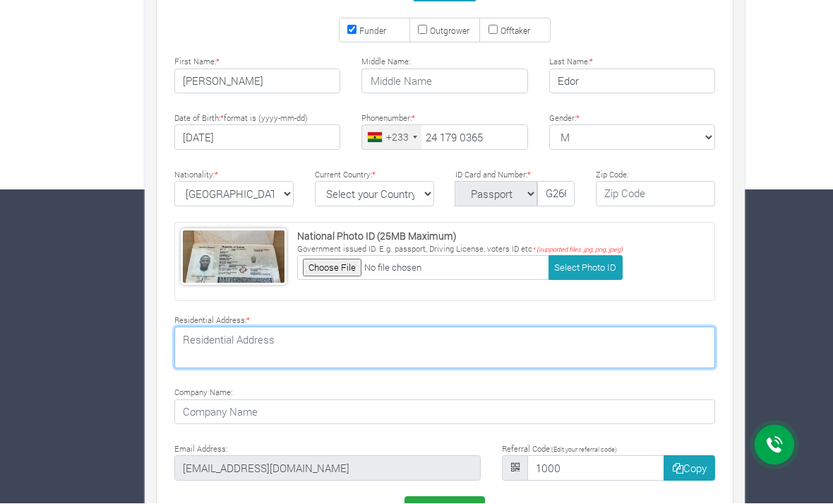
click at [349, 347] on textarea at bounding box center [444, 347] width 541 height 41
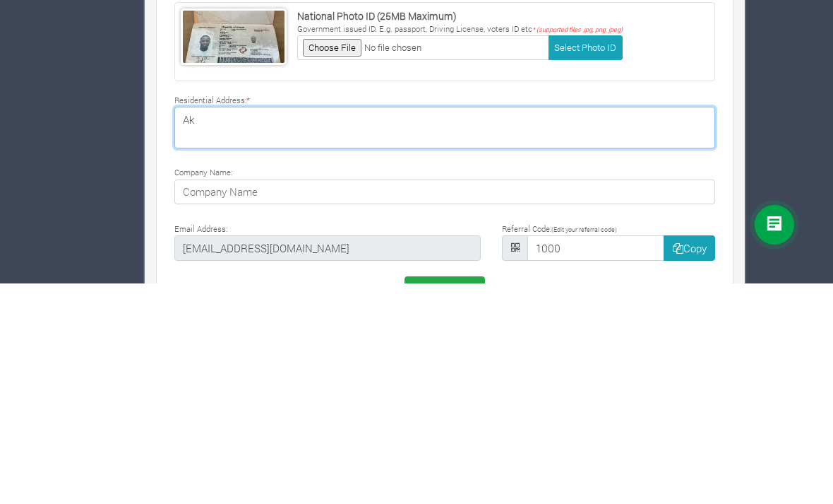
type textarea "A"
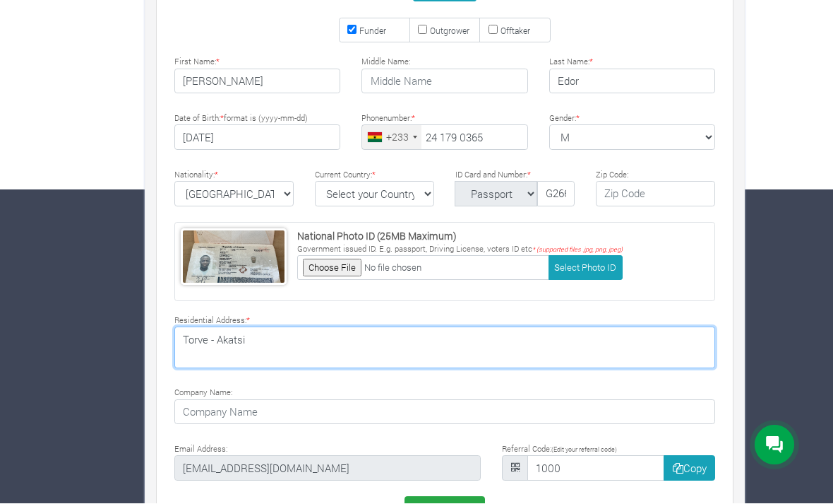
type textarea "Torve - Akatsi"
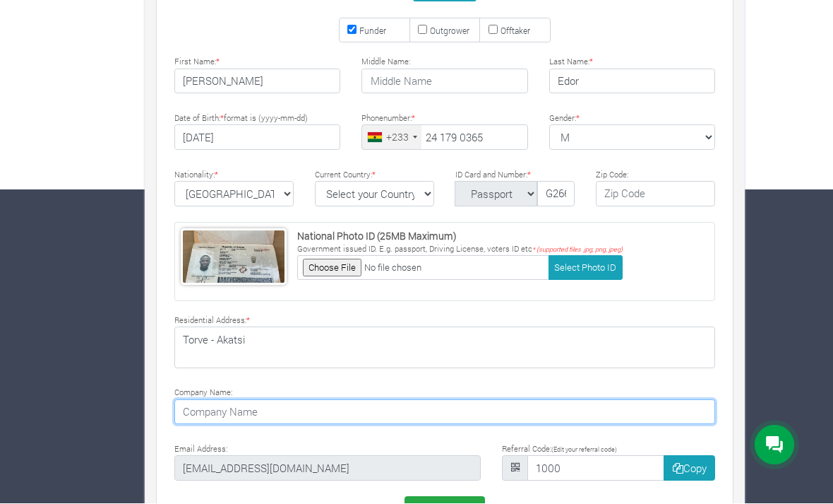
click at [632, 400] on input at bounding box center [444, 412] width 541 height 25
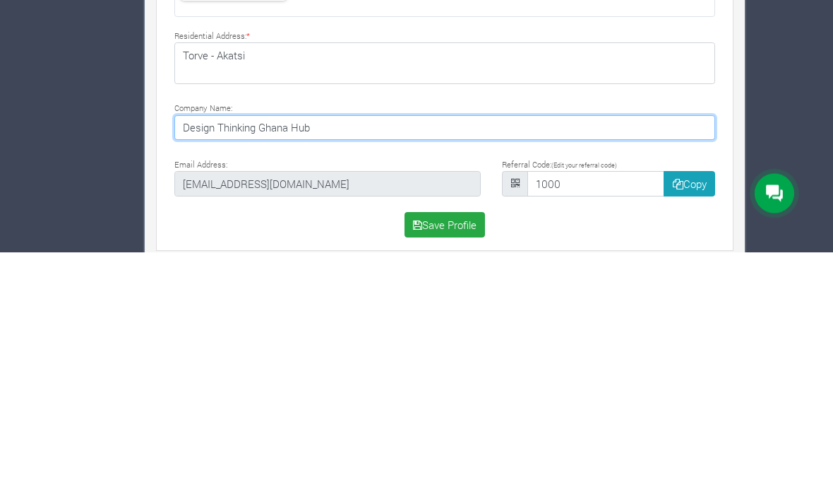
type input "Design Thinking Ghana Hub"
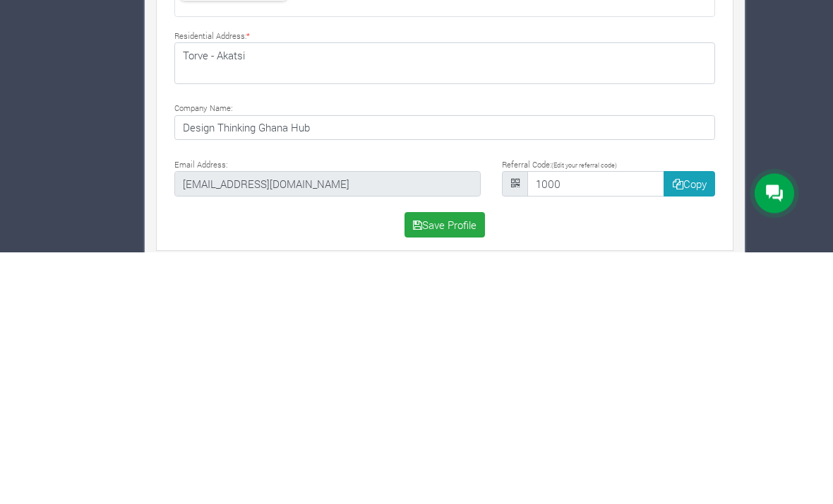
click at [333, 464] on div "Save Profile" at bounding box center [445, 476] width 562 height 25
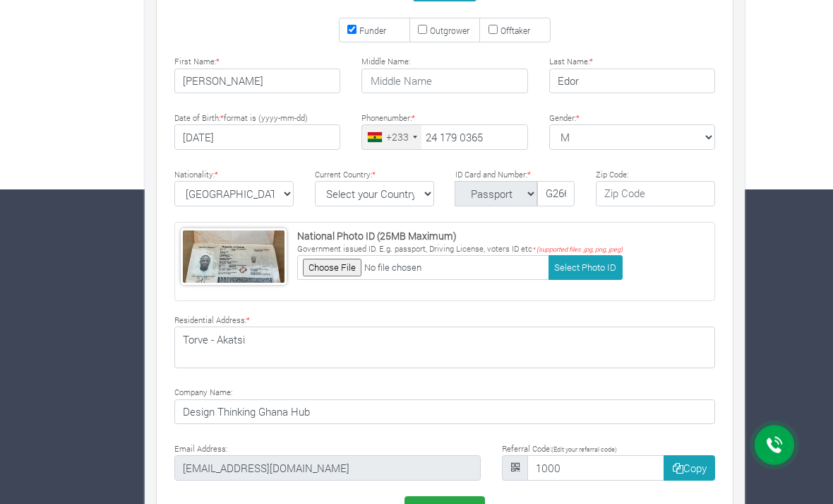
click at [465, 503] on button "Save Profile" at bounding box center [445, 509] width 81 height 25
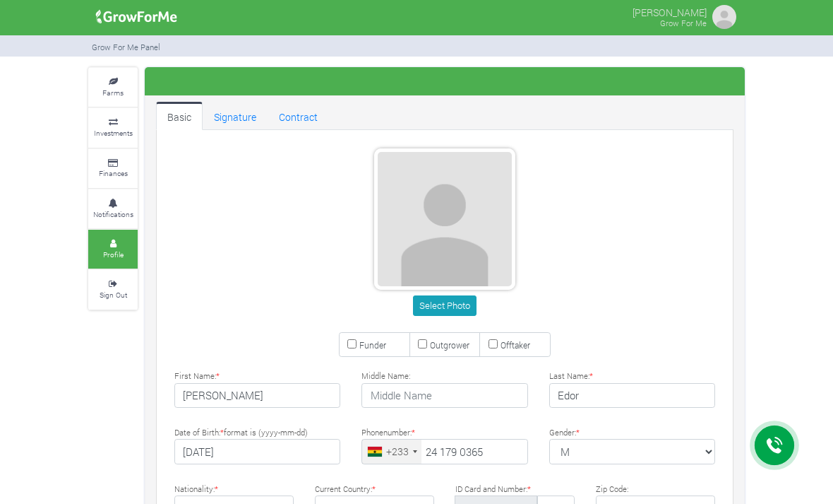
click at [244, 120] on link "Signature" at bounding box center [235, 116] width 65 height 28
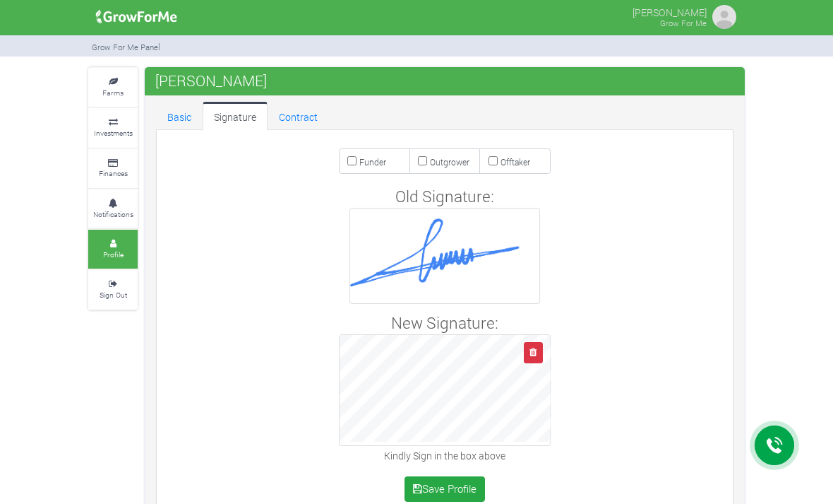
click at [298, 113] on link "Contract" at bounding box center [298, 116] width 61 height 28
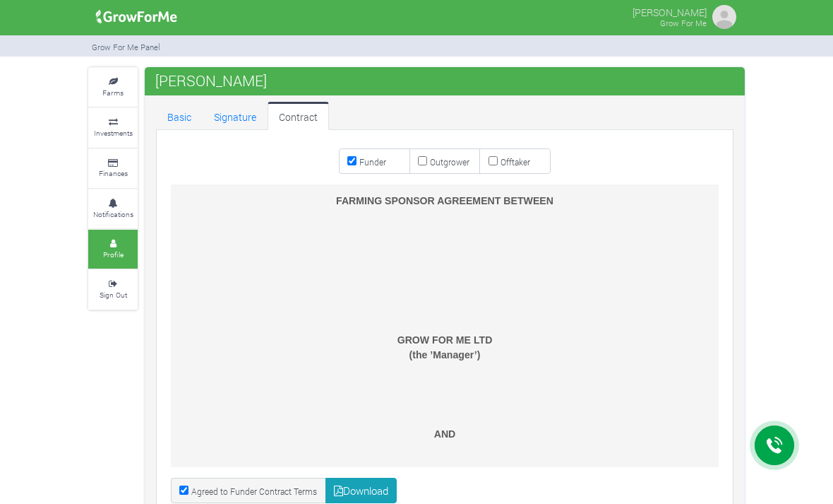
click at [235, 113] on link "Signature" at bounding box center [235, 116] width 65 height 28
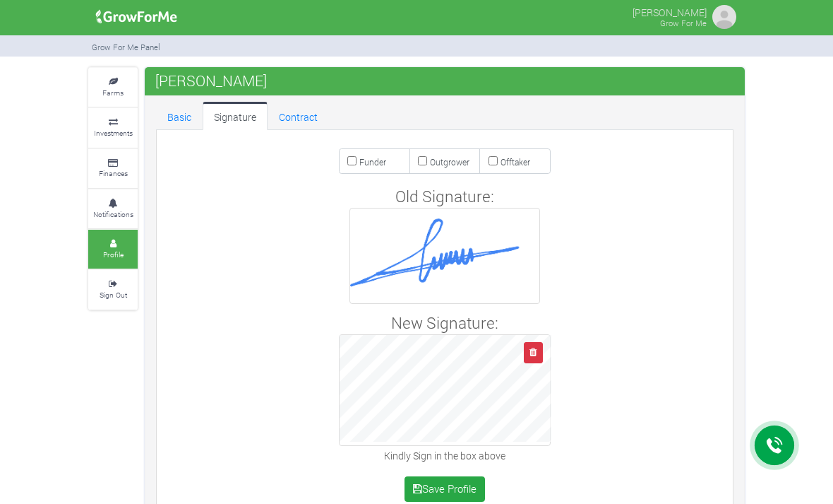
click at [348, 160] on input "Funder" at bounding box center [352, 160] width 9 height 9
checkbox input "true"
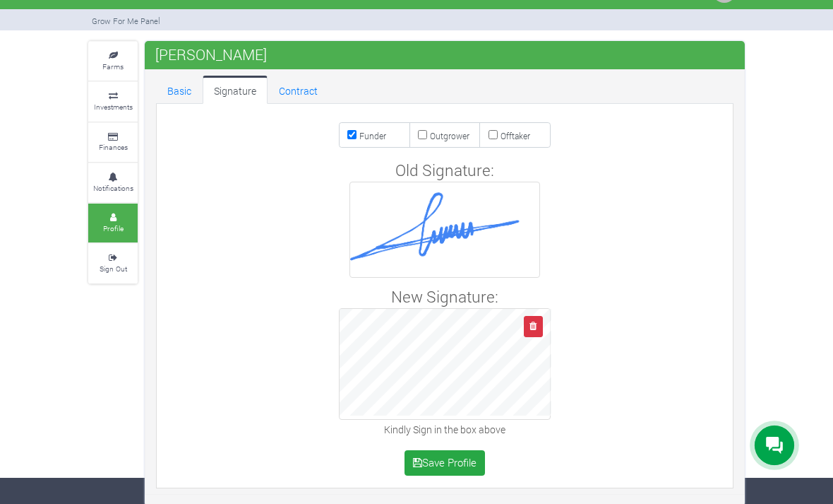
click at [455, 467] on button "Save Profile" at bounding box center [445, 462] width 81 height 25
click at [446, 466] on button "Save Profile" at bounding box center [445, 462] width 81 height 25
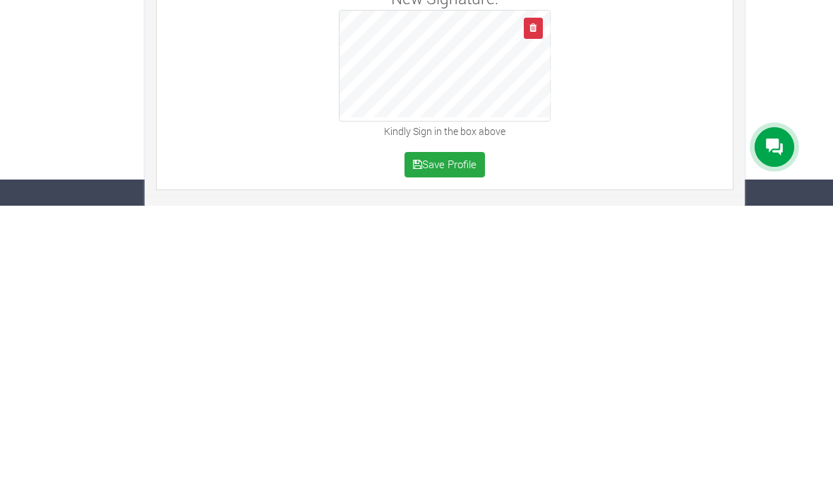
click at [452, 450] on button "Save Profile" at bounding box center [445, 462] width 81 height 25
click at [453, 450] on button "Save Profile" at bounding box center [445, 462] width 81 height 25
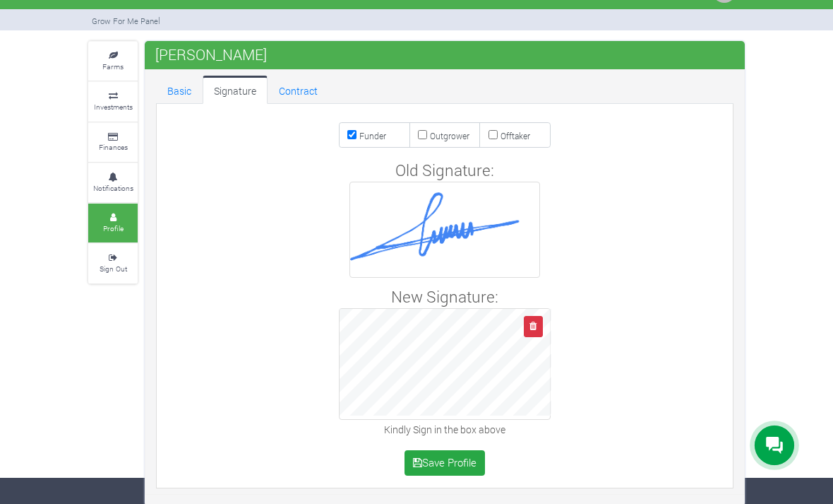
click at [172, 88] on link "Basic" at bounding box center [179, 90] width 47 height 28
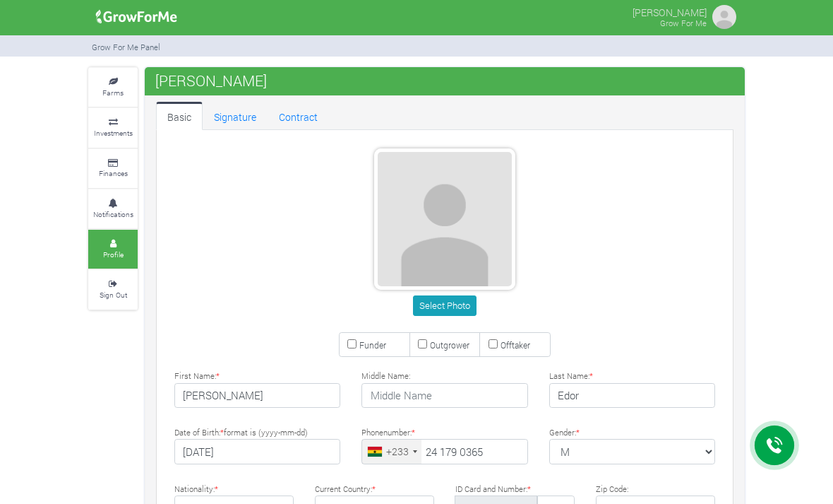
click at [99, 88] on link "Farms" at bounding box center [112, 87] width 49 height 39
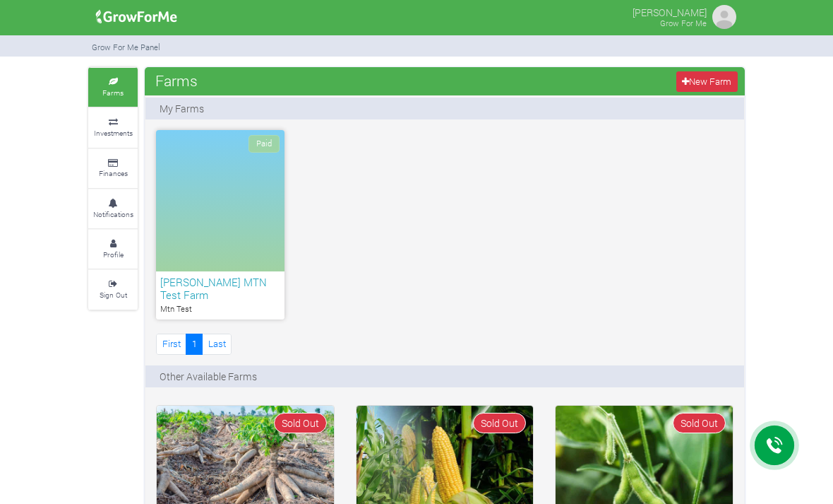
click at [172, 174] on div "Paid" at bounding box center [220, 200] width 129 height 141
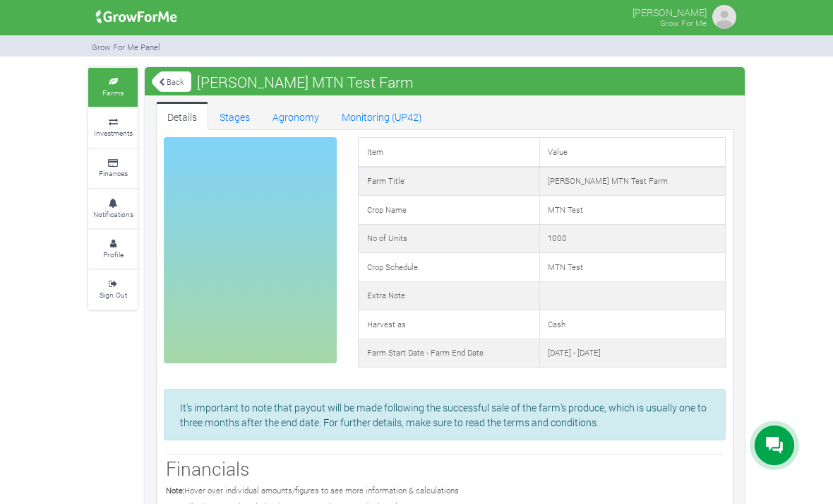
click at [231, 112] on link "Stages" at bounding box center [234, 116] width 53 height 28
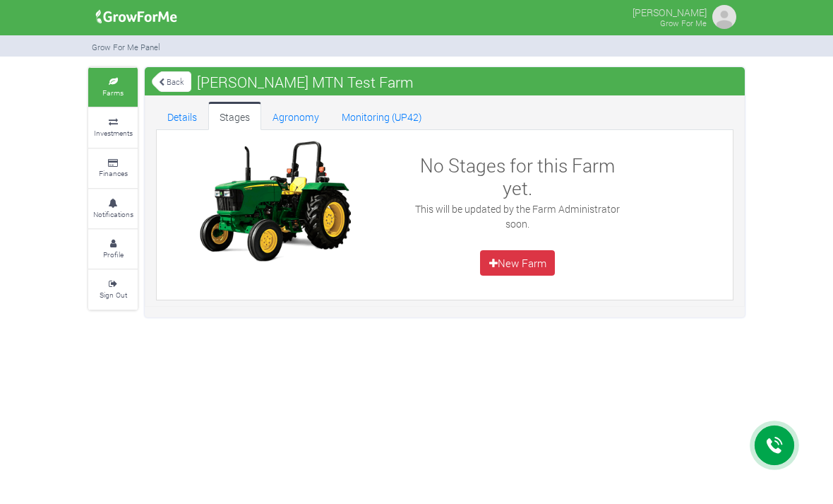
click at [191, 113] on link "Details" at bounding box center [182, 116] width 52 height 28
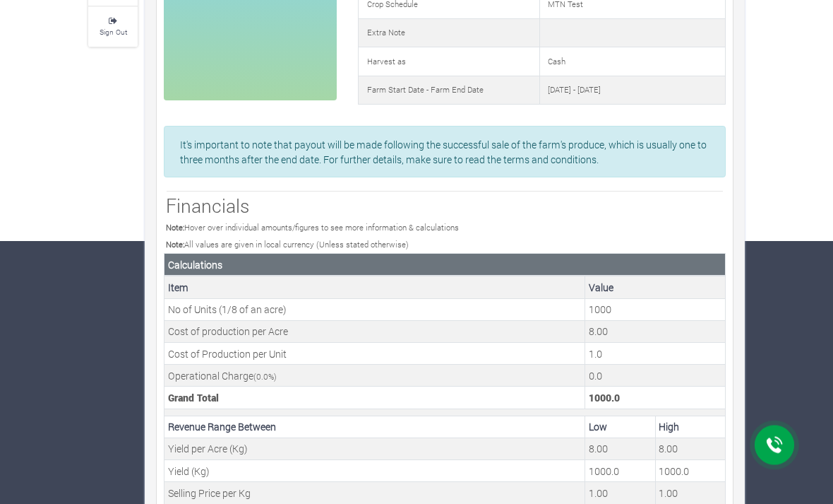
scroll to position [263, 0]
click at [609, 326] on td "8.00" at bounding box center [656, 331] width 141 height 22
click at [598, 323] on td "8.00" at bounding box center [656, 331] width 141 height 22
click at [603, 320] on td "8.00" at bounding box center [656, 331] width 141 height 22
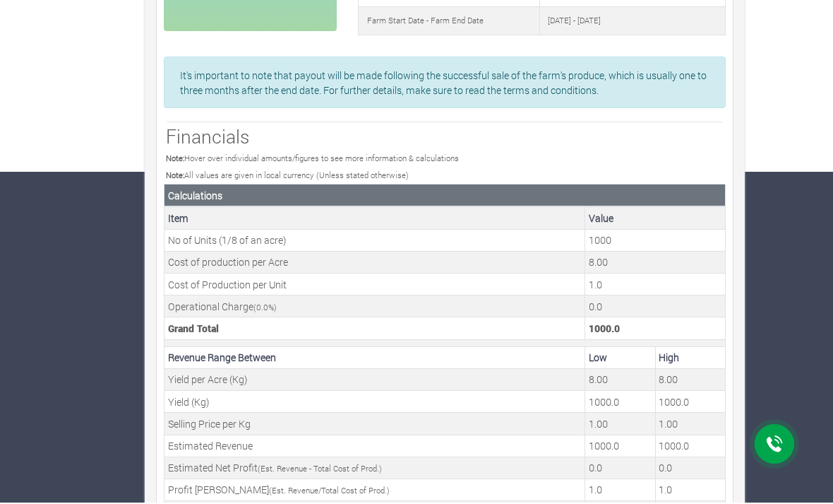
scroll to position [332, 0]
click at [617, 319] on td "1000.0" at bounding box center [656, 328] width 141 height 22
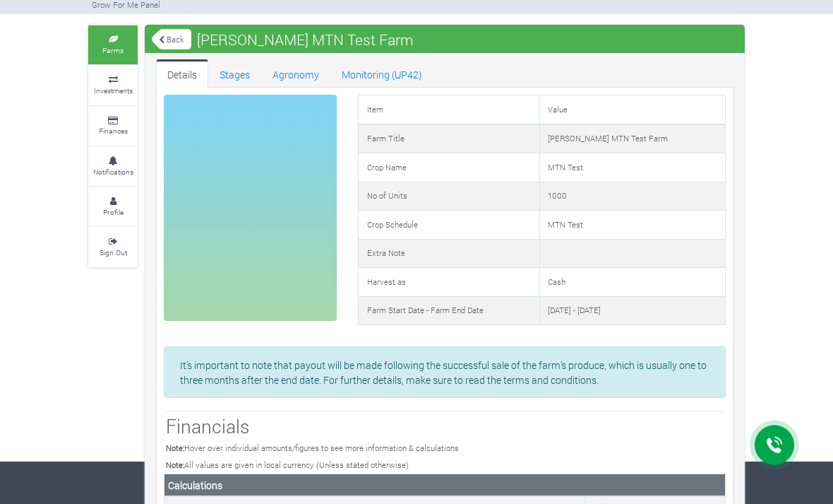
scroll to position [0, 0]
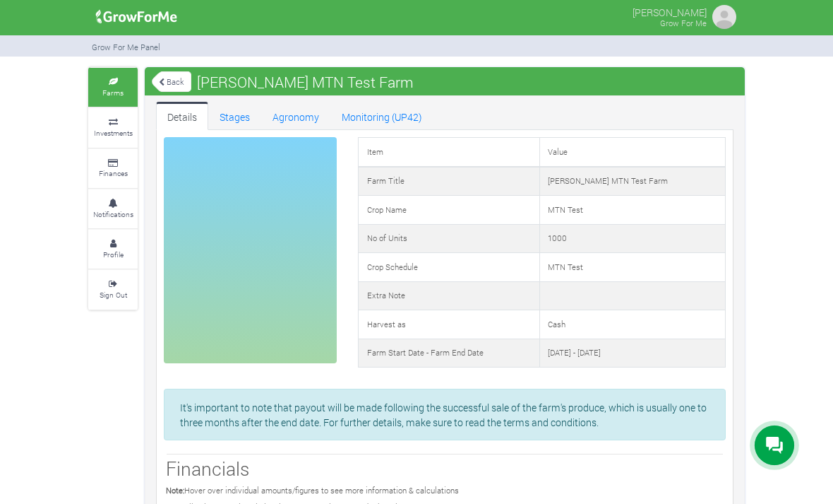
click at [722, 18] on img at bounding box center [725, 17] width 28 height 28
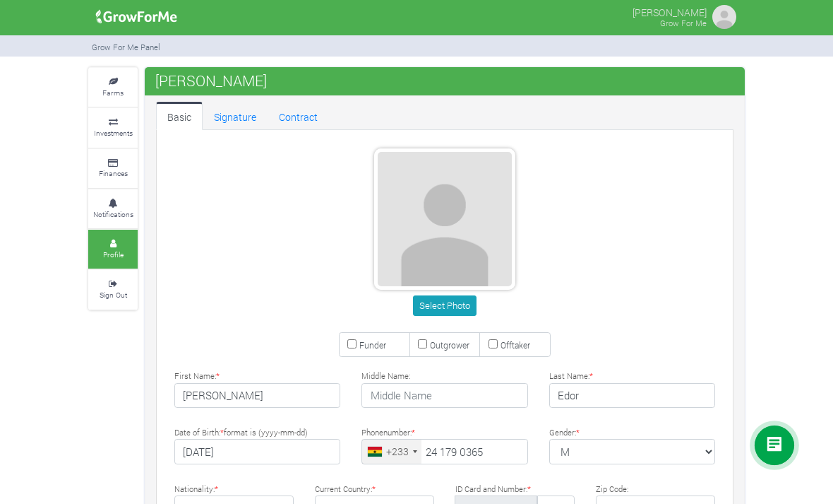
click at [102, 72] on link "Farms" at bounding box center [112, 87] width 49 height 39
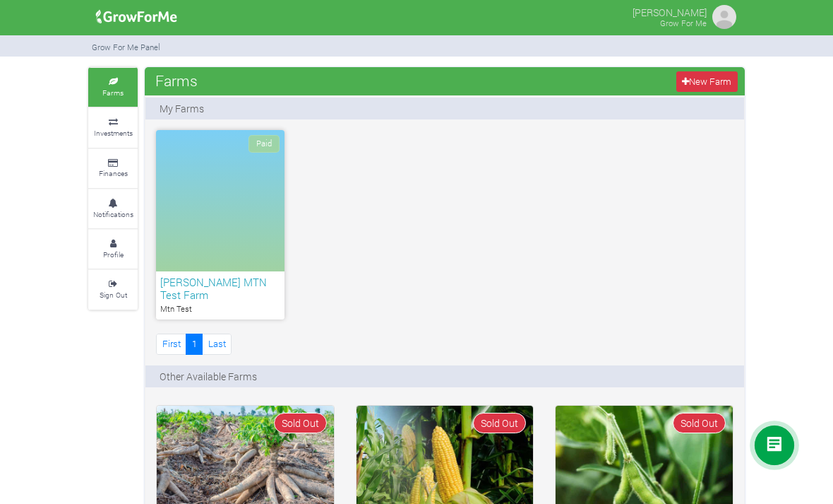
click at [97, 121] on icon at bounding box center [113, 122] width 42 height 7
